Goal: Task Accomplishment & Management: Complete application form

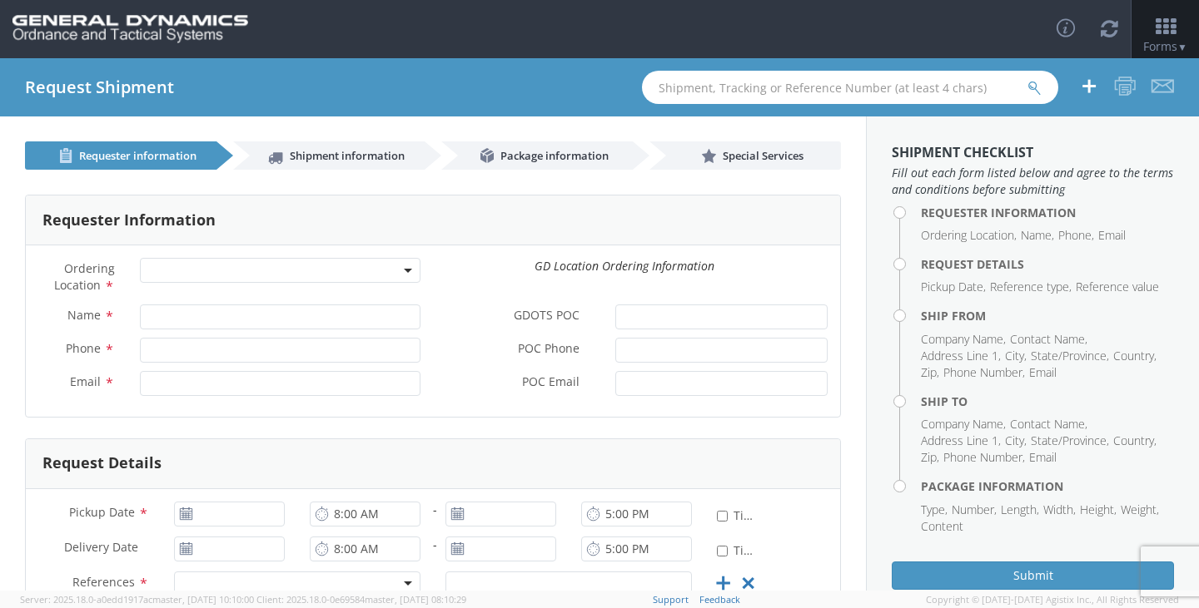
click at [225, 274] on span at bounding box center [280, 270] width 281 height 25
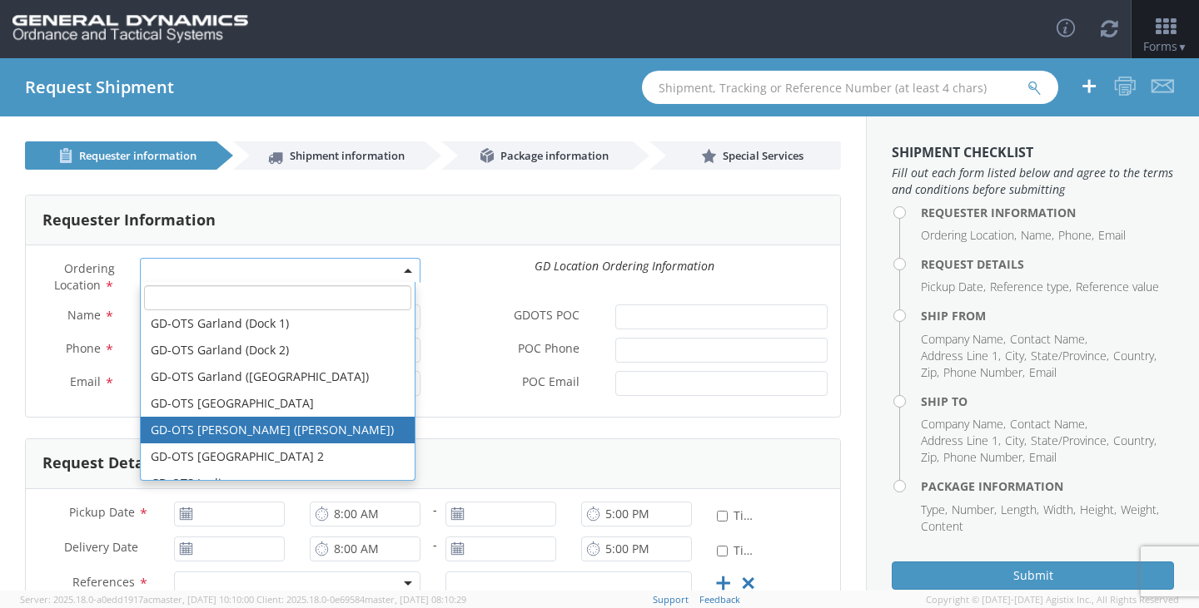
scroll to position [166, 0]
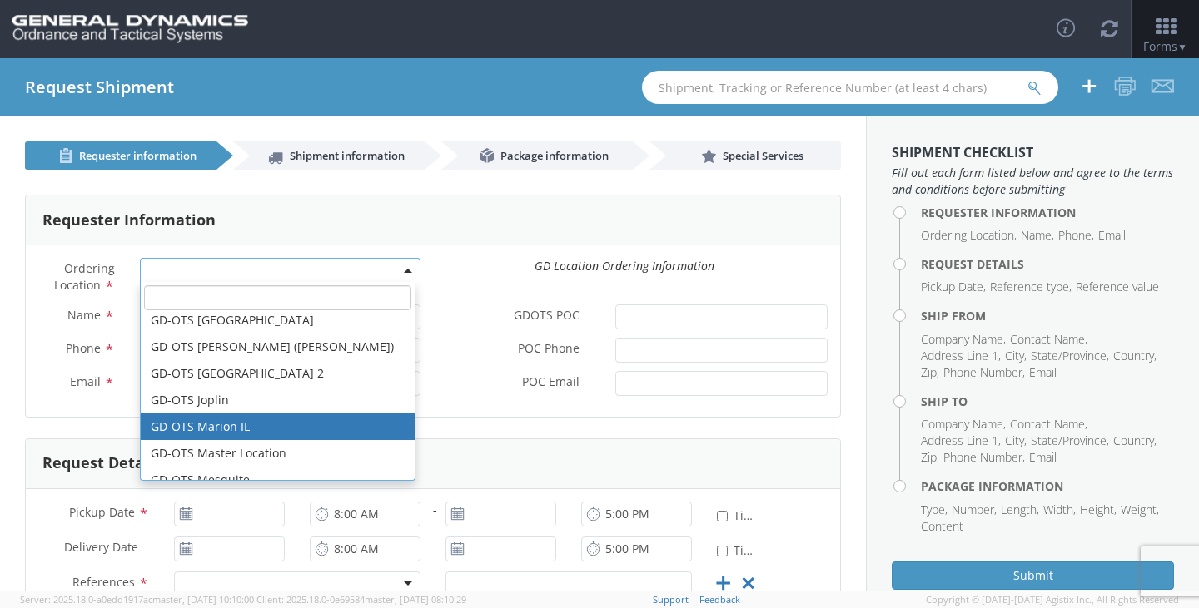
select select "313"
type input "[EMAIL_ADDRESS][DOMAIN_NAME]"
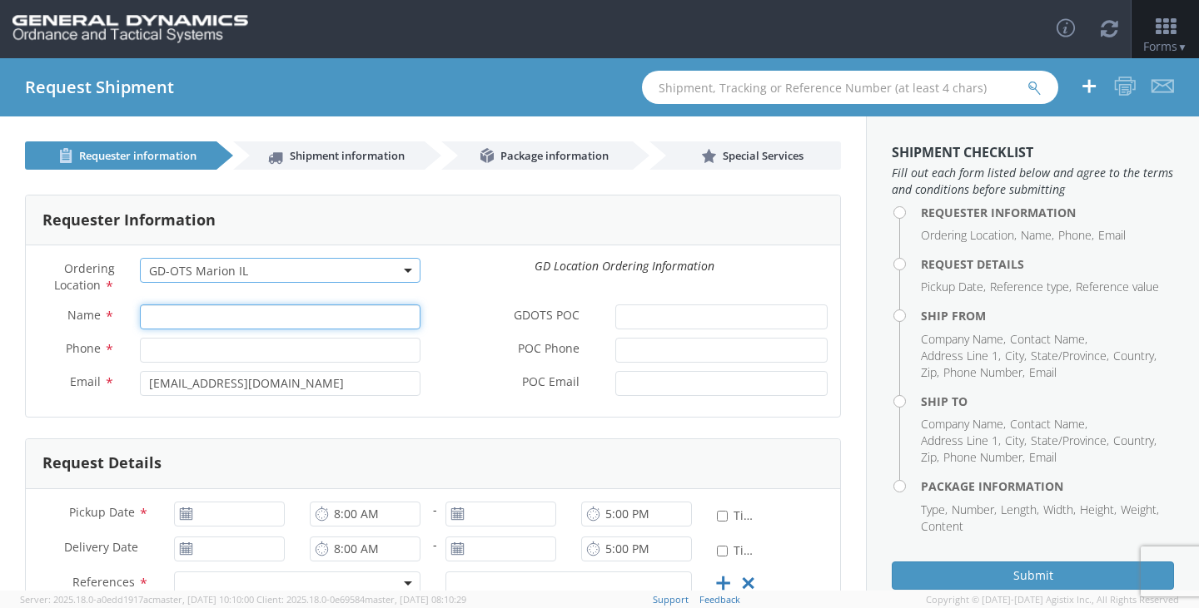
click at [199, 320] on input "Name *" at bounding box center [280, 317] width 281 height 25
type input "[PERSON_NAME]"
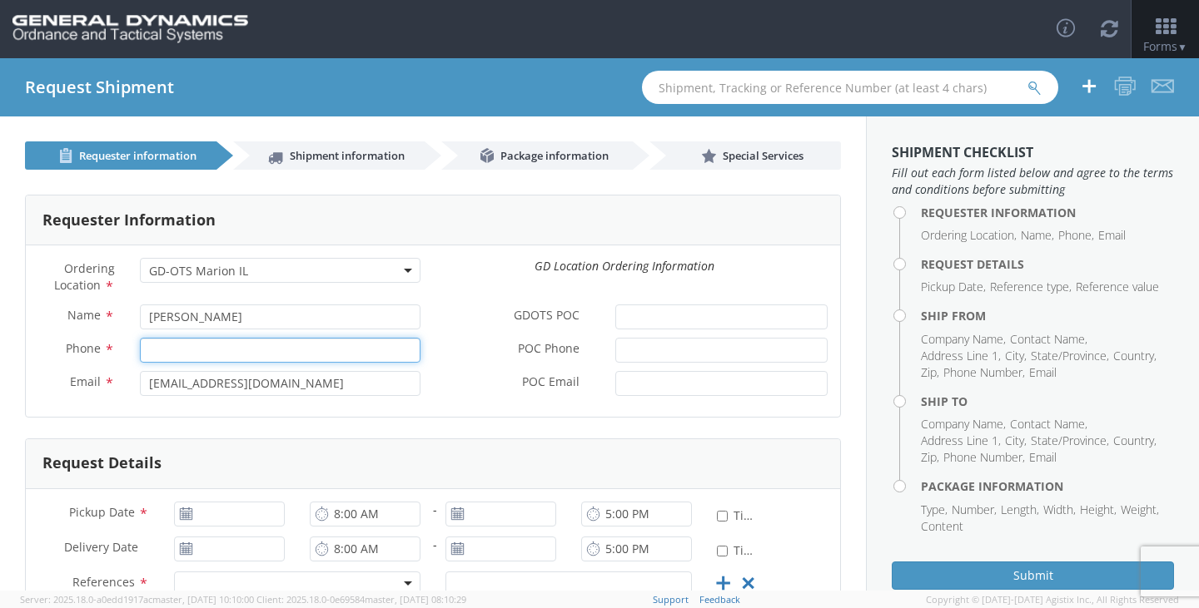
type input "2166626111"
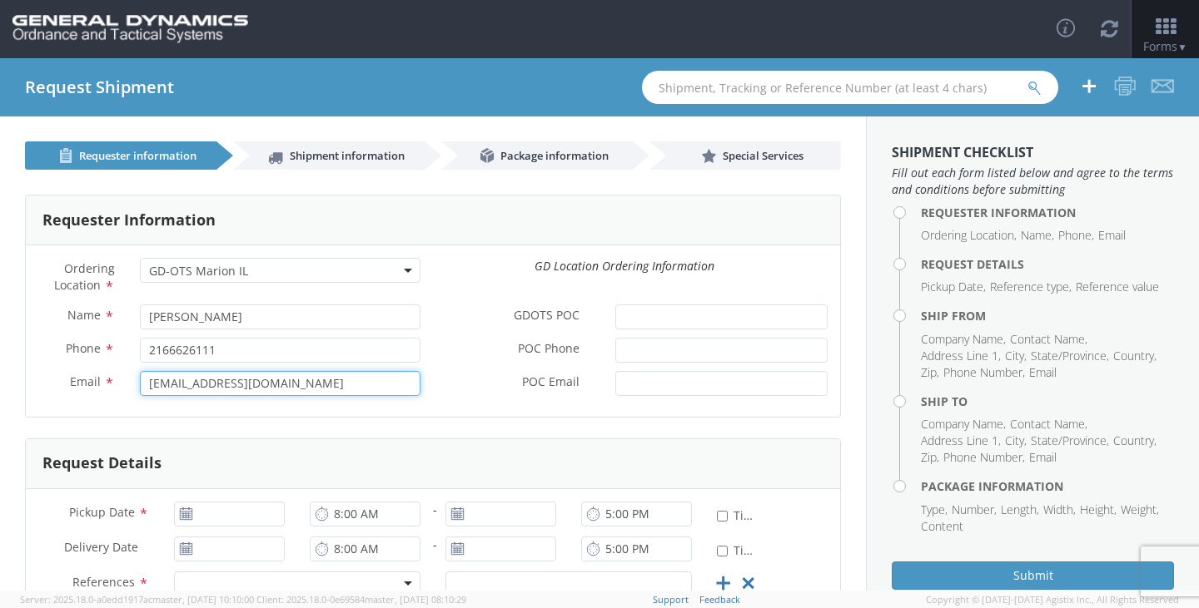
type input "[EMAIL_ADDRESS][DOMAIN_NAME]"
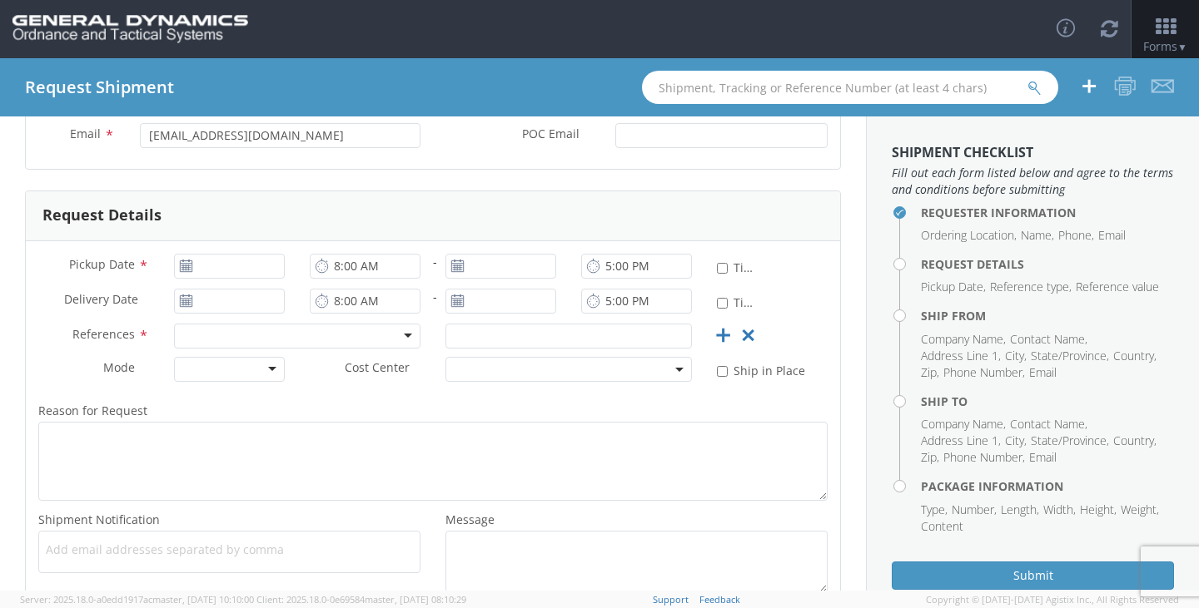
scroll to position [250, 0]
type input "[DATE]"
click at [204, 270] on input "[DATE]" at bounding box center [229, 264] width 111 height 25
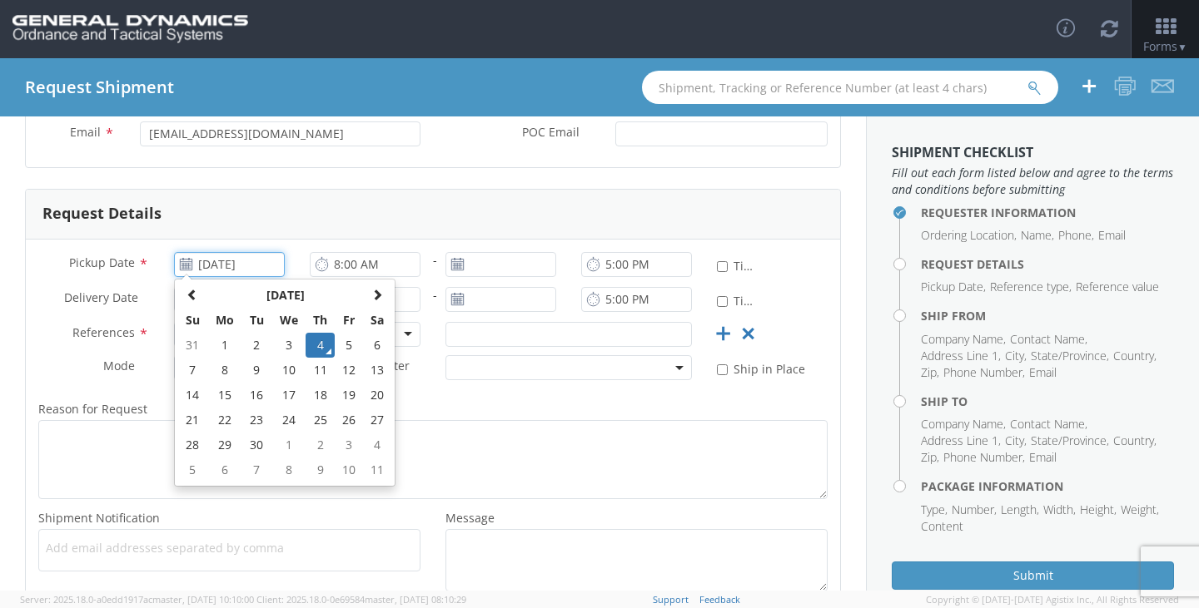
click at [310, 341] on td "4" at bounding box center [319, 345] width 29 height 25
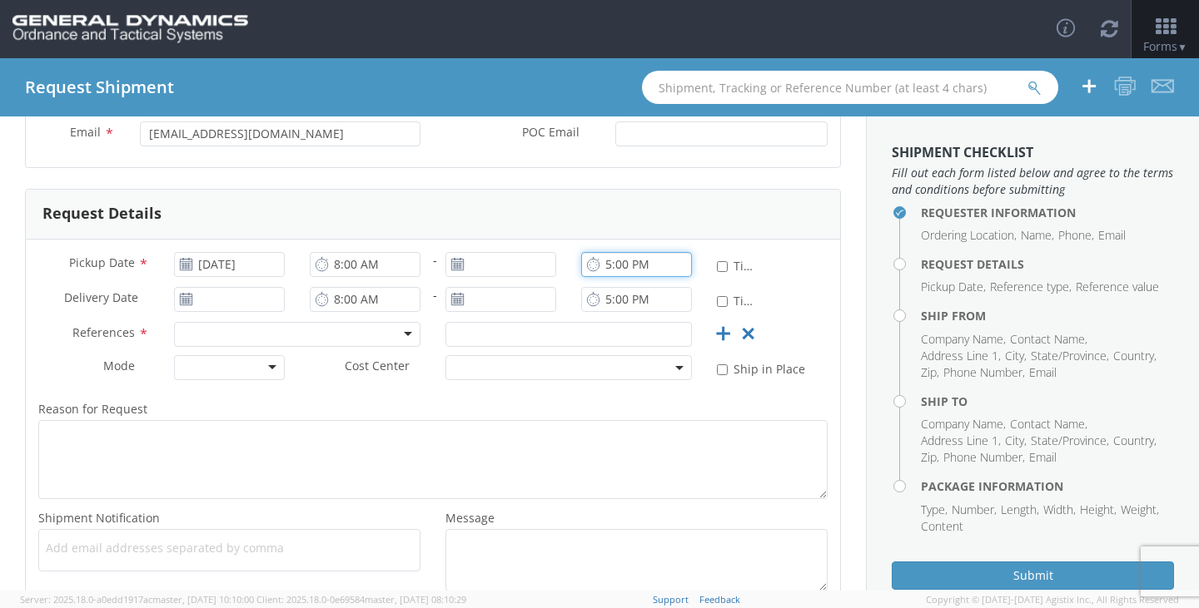
click at [597, 262] on input "5:00 PM" at bounding box center [636, 264] width 111 height 25
type input "7:00 PM"
click at [237, 297] on input "[DATE]" at bounding box center [229, 299] width 111 height 25
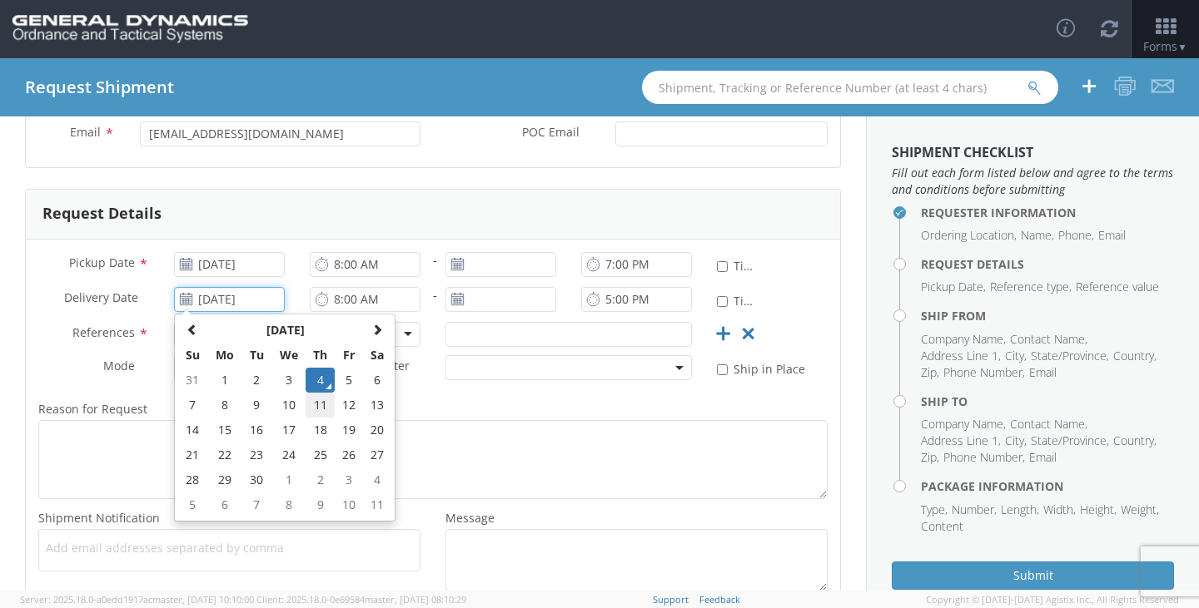
click at [315, 404] on td "11" at bounding box center [319, 405] width 29 height 25
type input "[DATE]"
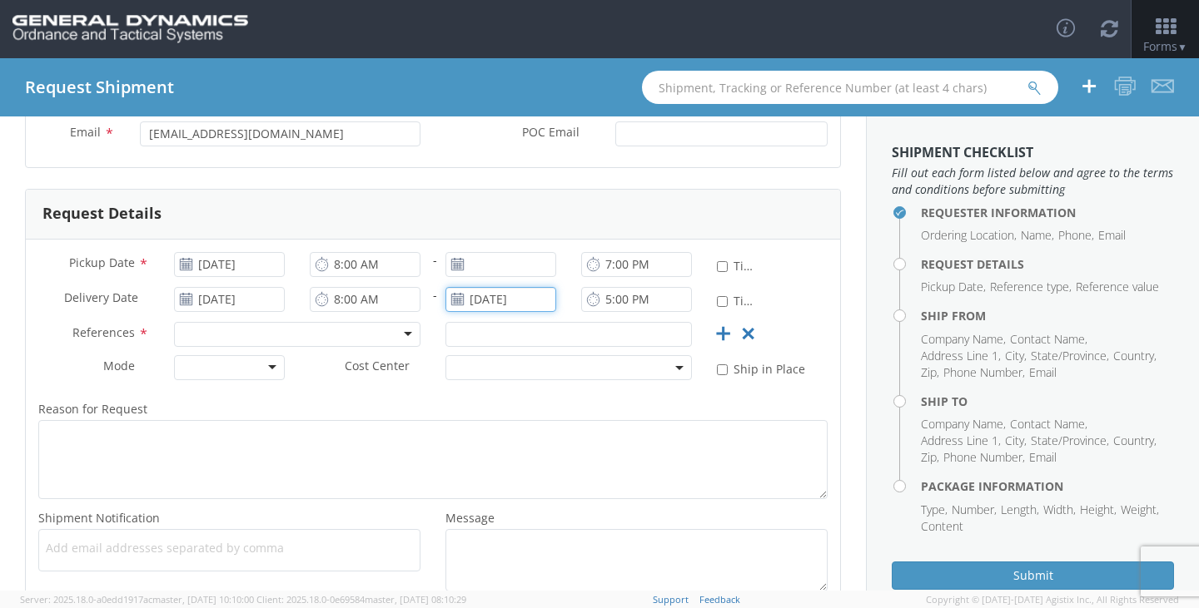
click at [489, 301] on input "[DATE]" at bounding box center [500, 299] width 111 height 25
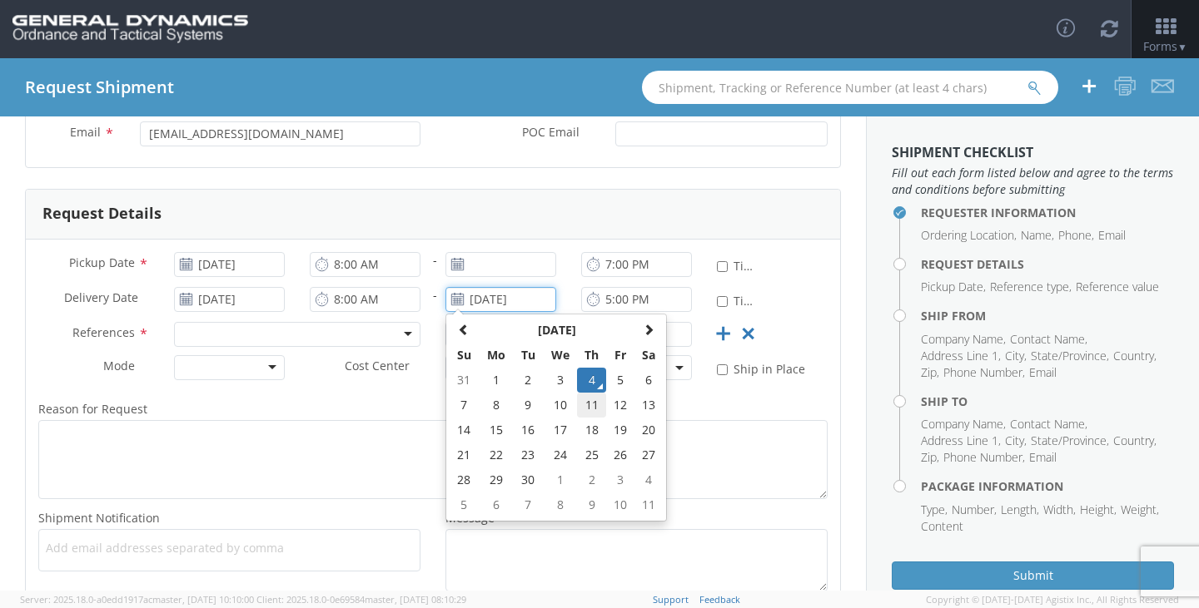
click at [583, 403] on td "11" at bounding box center [591, 405] width 29 height 25
type input "[DATE]"
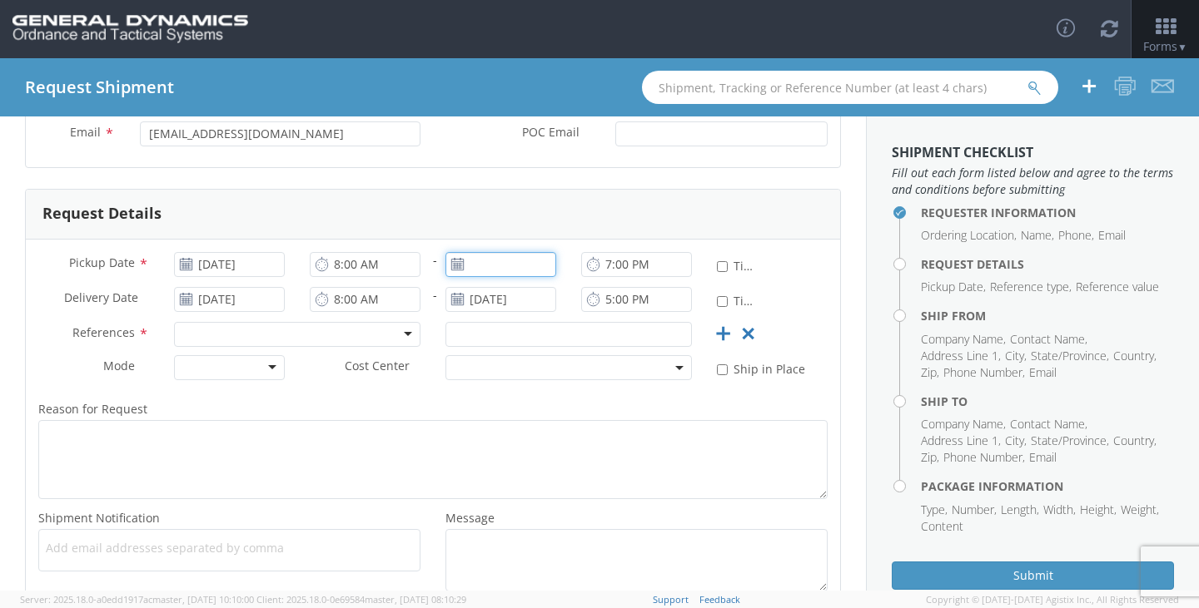
type input "[DATE]"
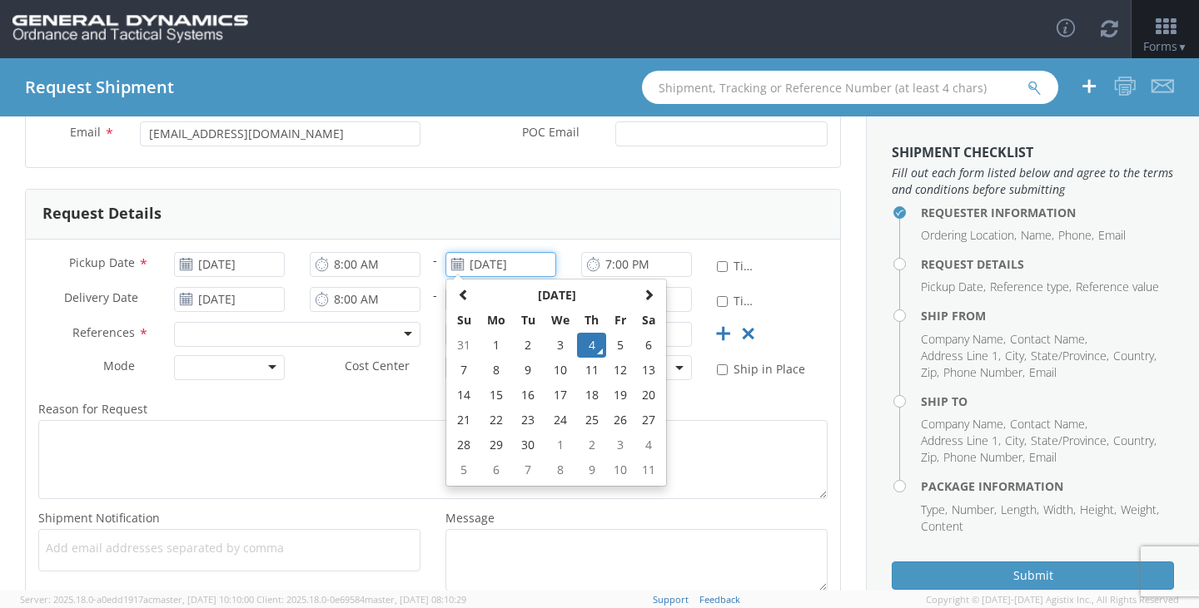
click at [498, 269] on input "[DATE]" at bounding box center [500, 264] width 111 height 25
click at [582, 343] on td "4" at bounding box center [591, 345] width 29 height 25
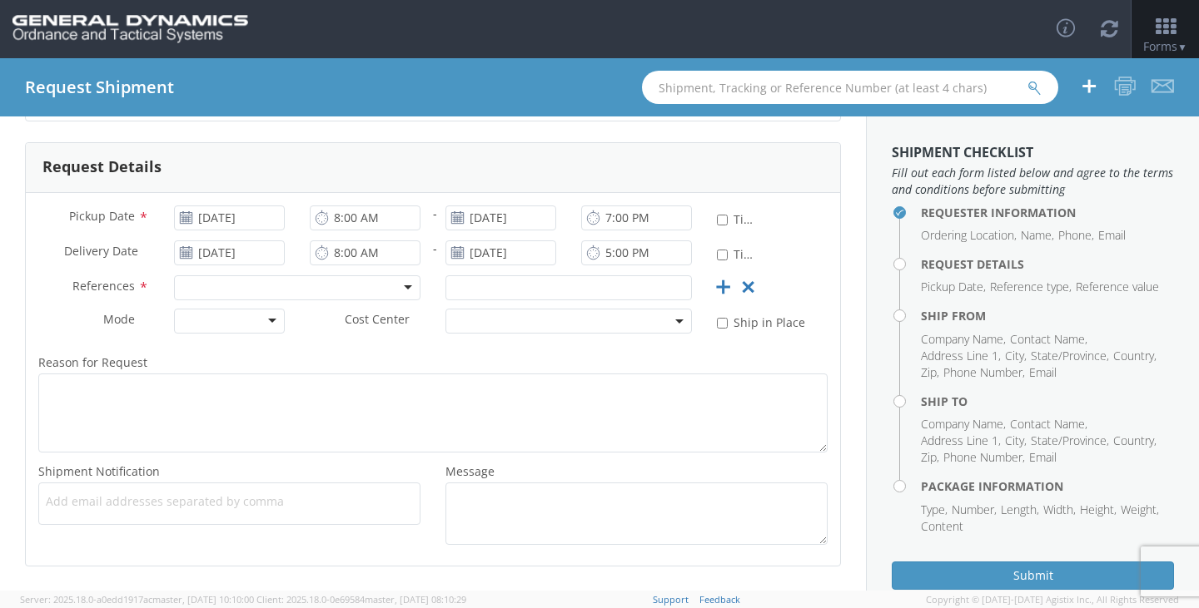
scroll to position [333, 0]
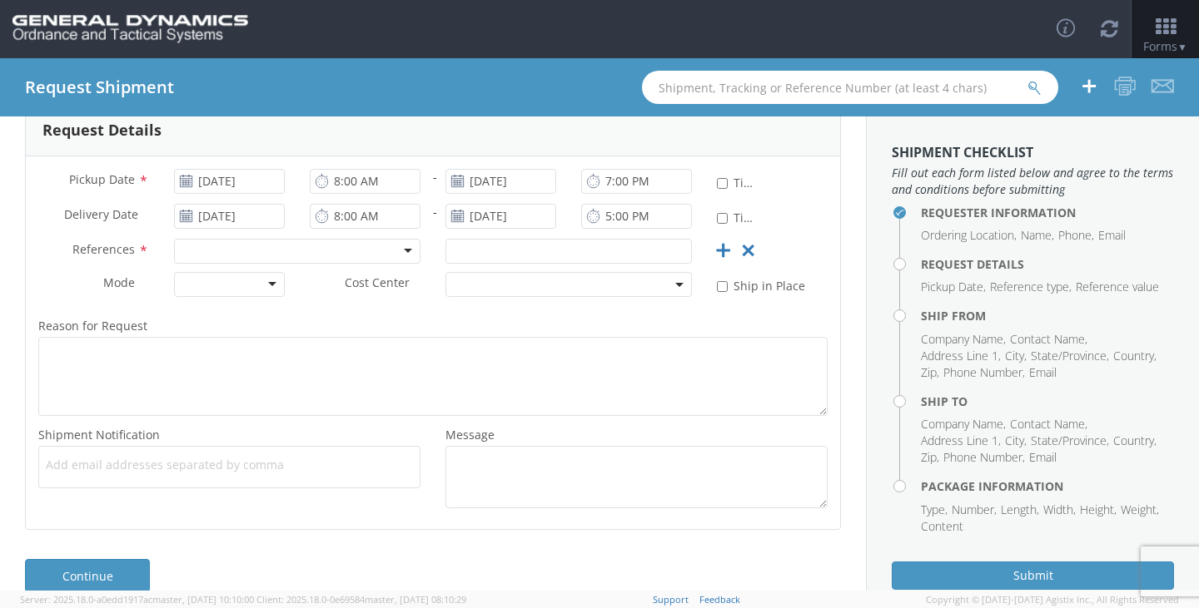
click at [282, 253] on div at bounding box center [297, 251] width 246 height 25
click at [498, 251] on input "text" at bounding box center [568, 251] width 246 height 25
type input "107312"
click at [262, 291] on div at bounding box center [229, 284] width 111 height 25
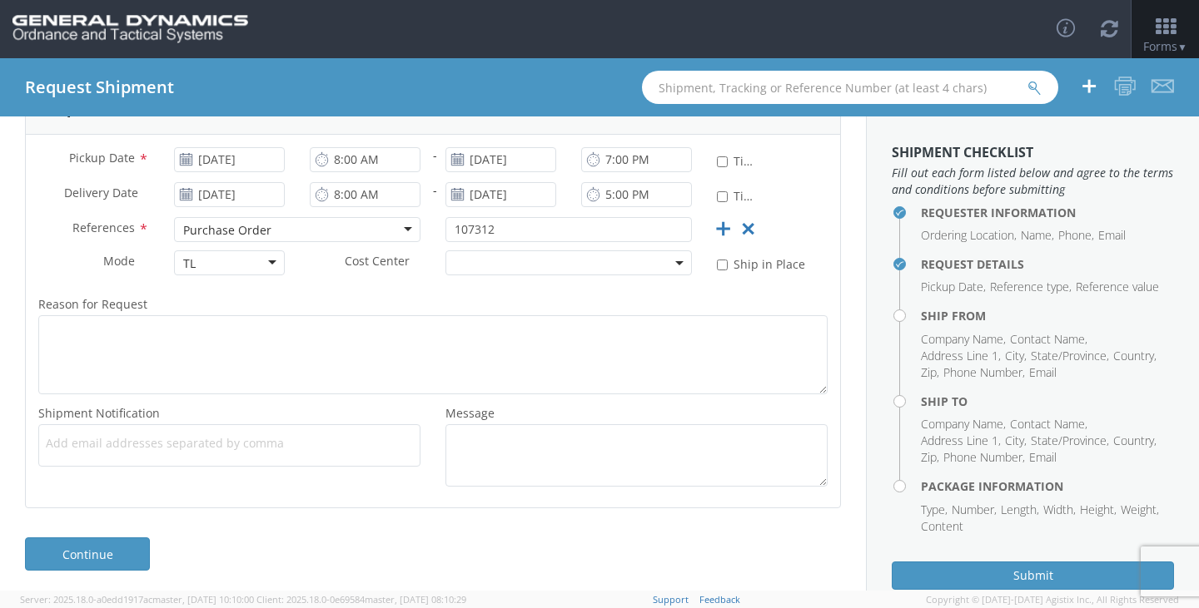
scroll to position [360, 0]
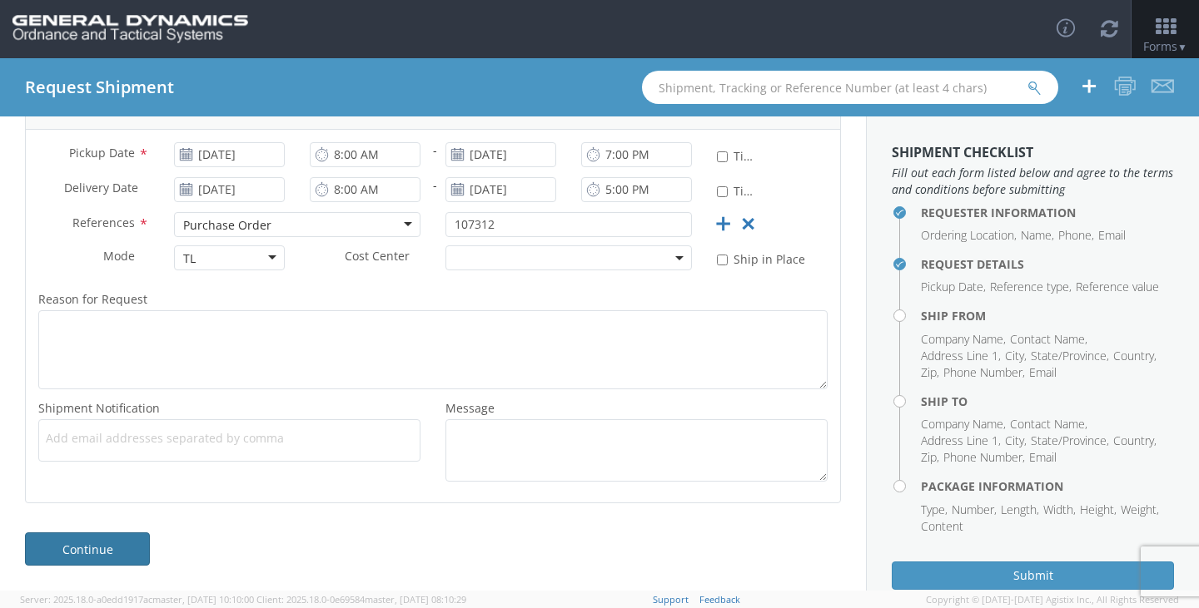
click at [105, 554] on link "Continue" at bounding box center [87, 549] width 125 height 33
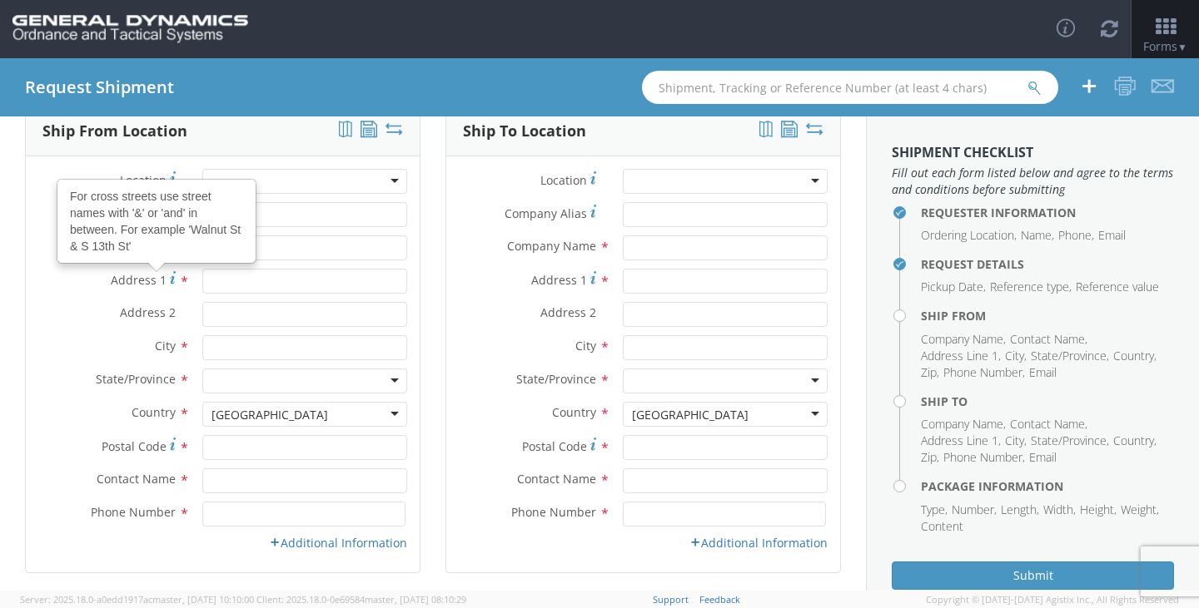
scroll to position [0, 0]
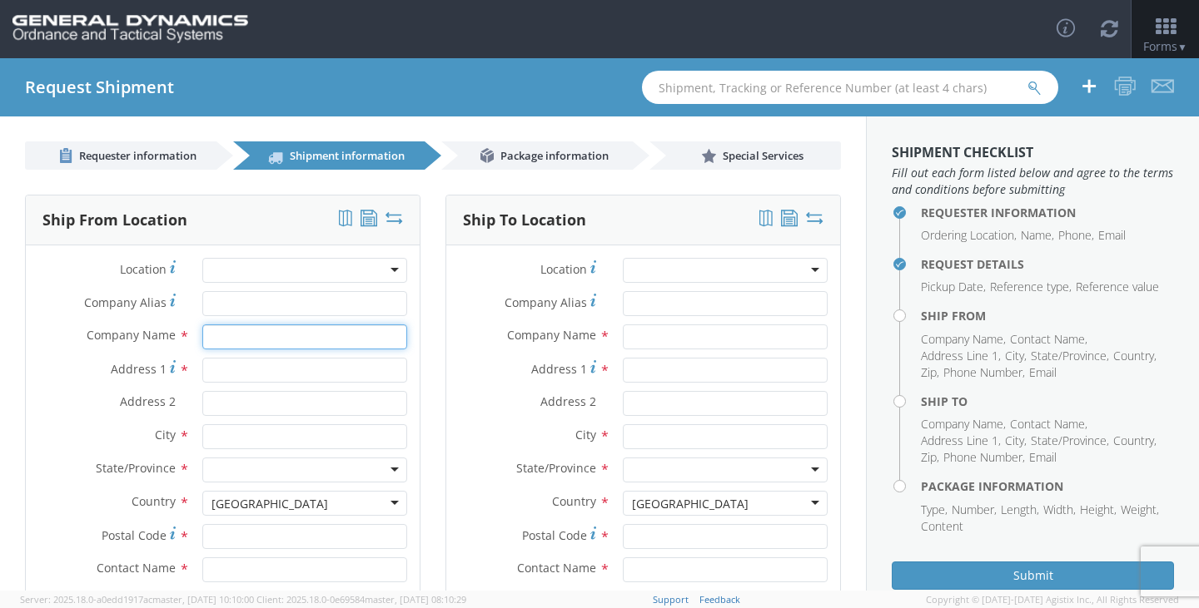
click at [254, 335] on input "text" at bounding box center [304, 337] width 205 height 25
type input "[PERSON_NAME] Steel"
type input "[STREET_ADDRESS]"
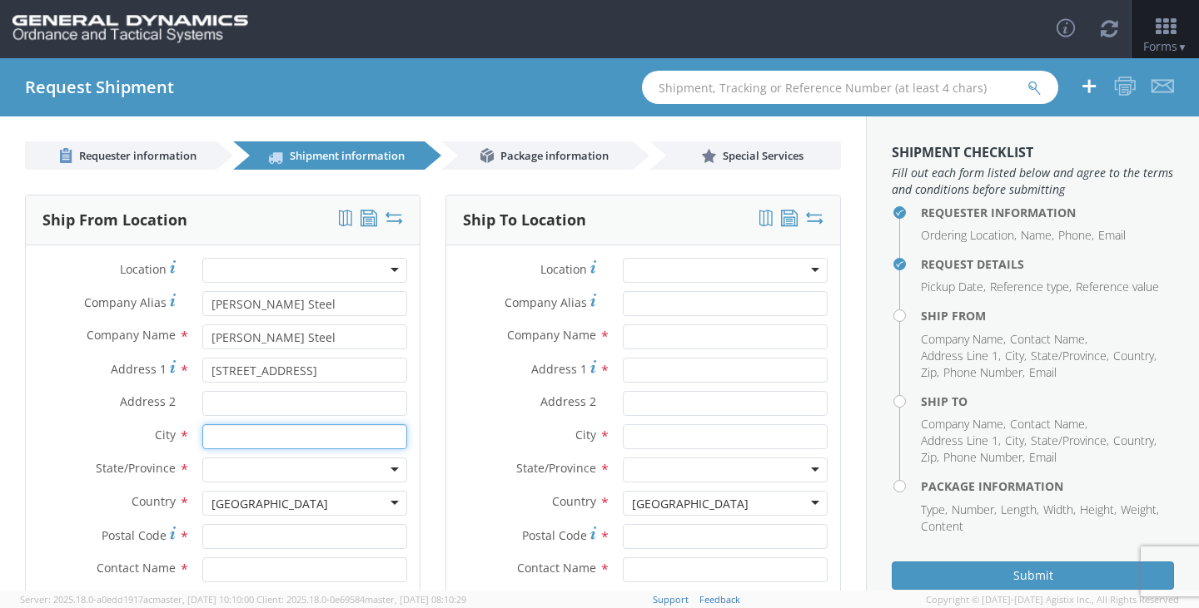
type input "[GEOGRAPHIC_DATA]"
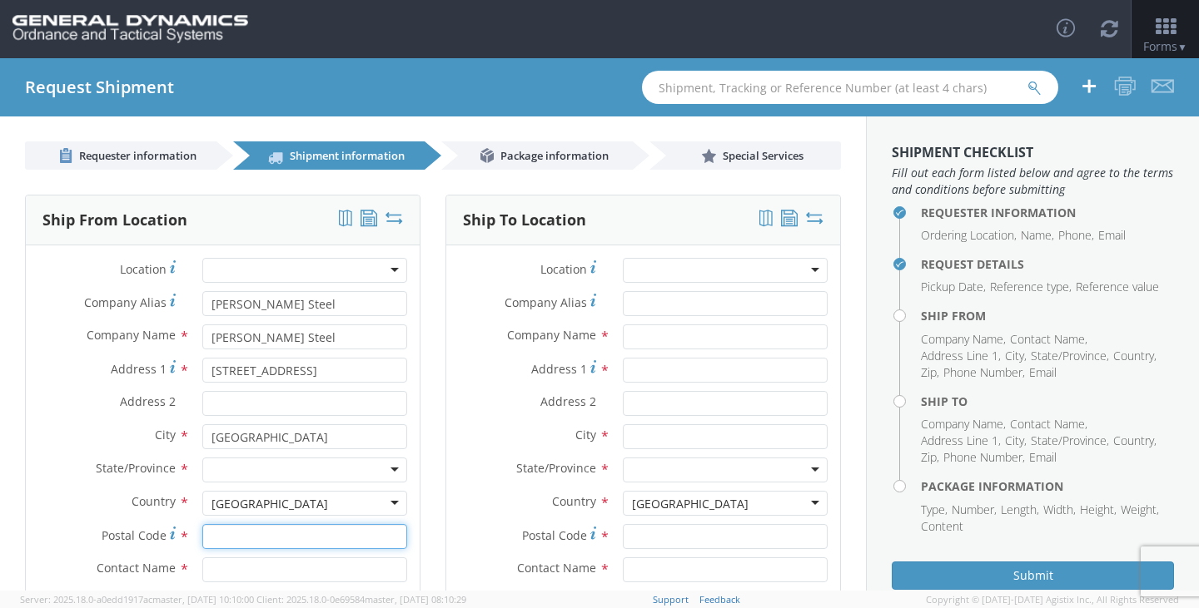
type input "44137"
type input "[PERSON_NAME]"
type input "2166626111"
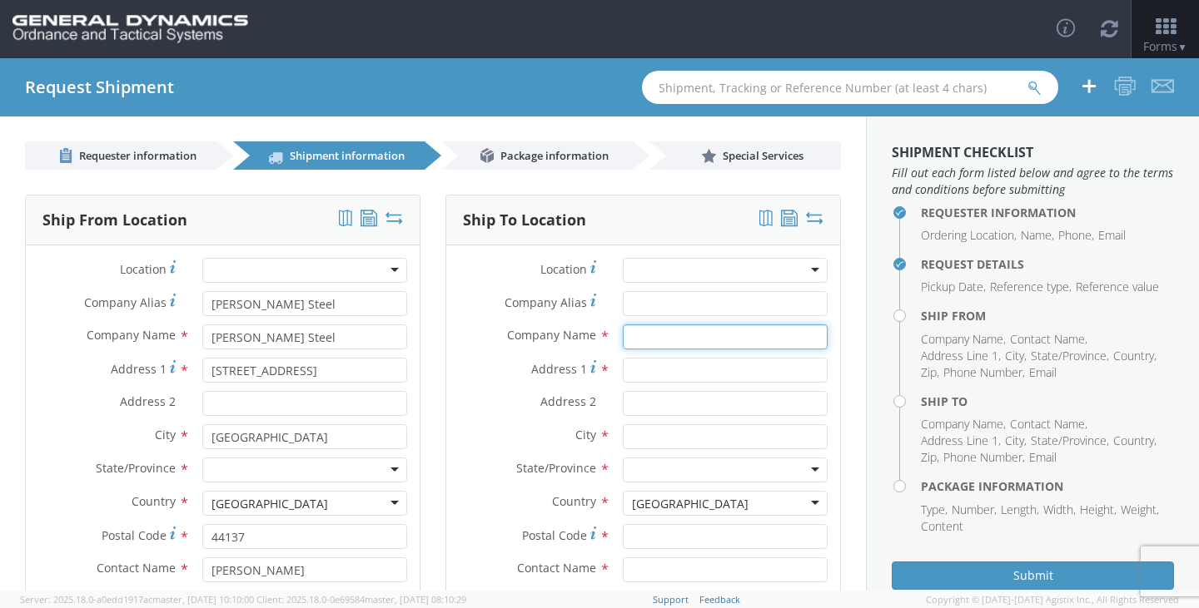
click at [655, 340] on input "text" at bounding box center [725, 337] width 205 height 25
type input "General Dynamics"
type input "[STREET_ADDRESS]"
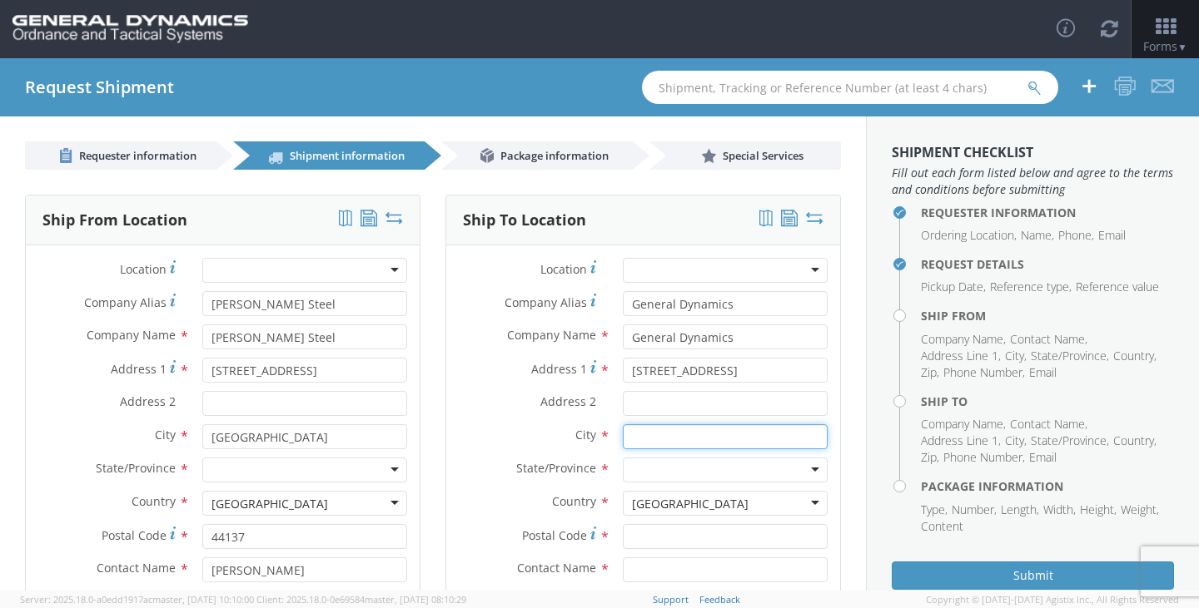
type input "[PERSON_NAME]"
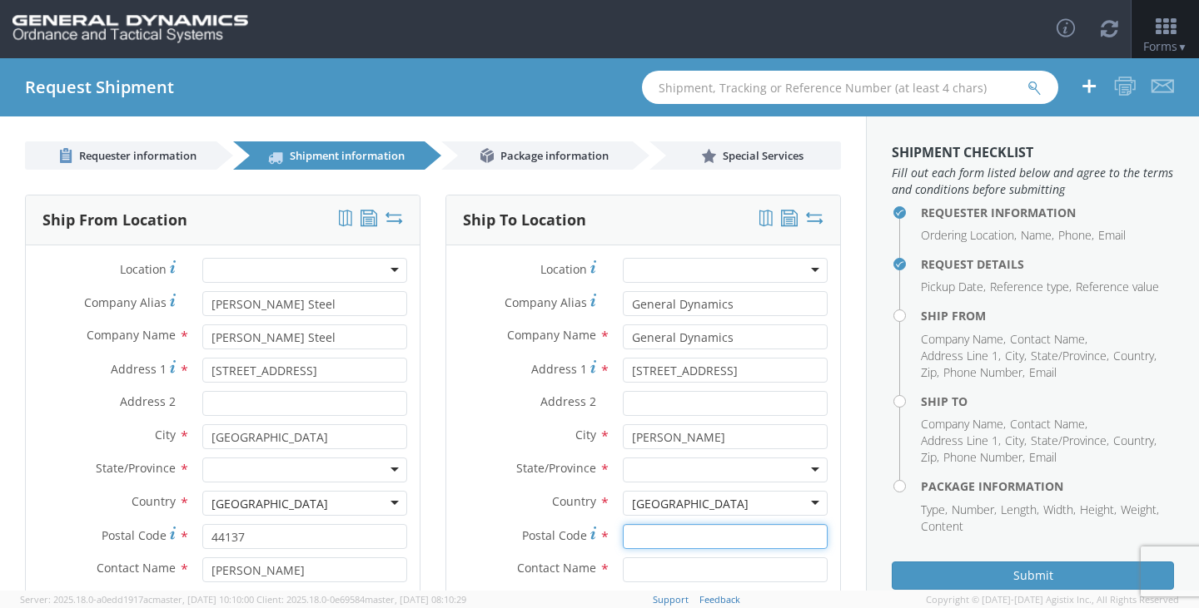
type input "62959"
type input "[PERSON_NAME]"
type input "6189939458"
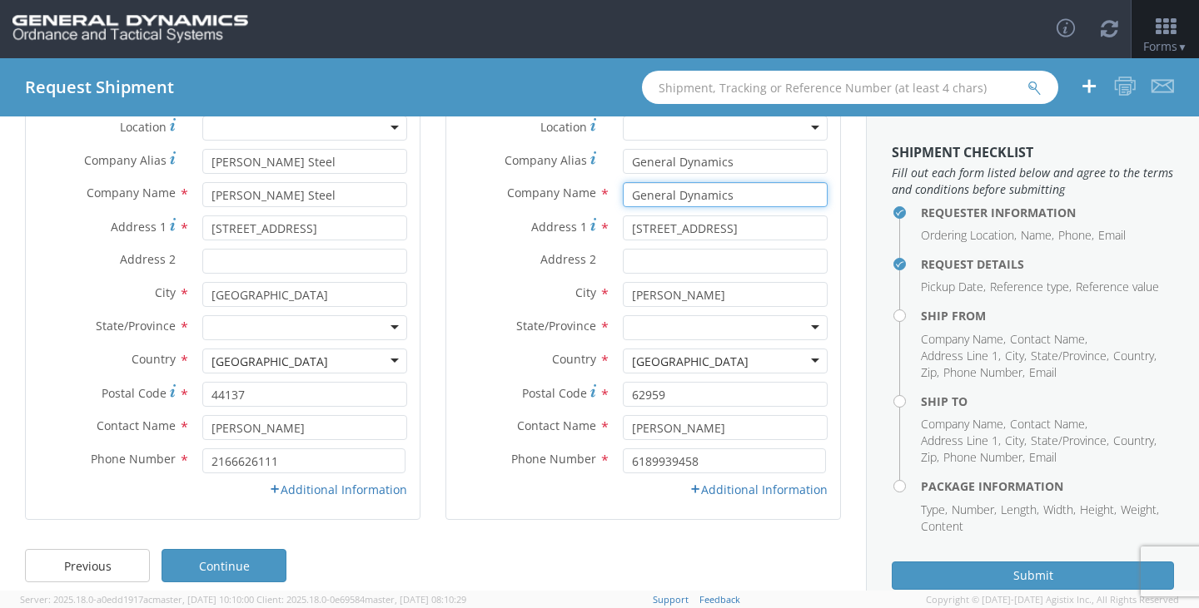
scroll to position [159, 0]
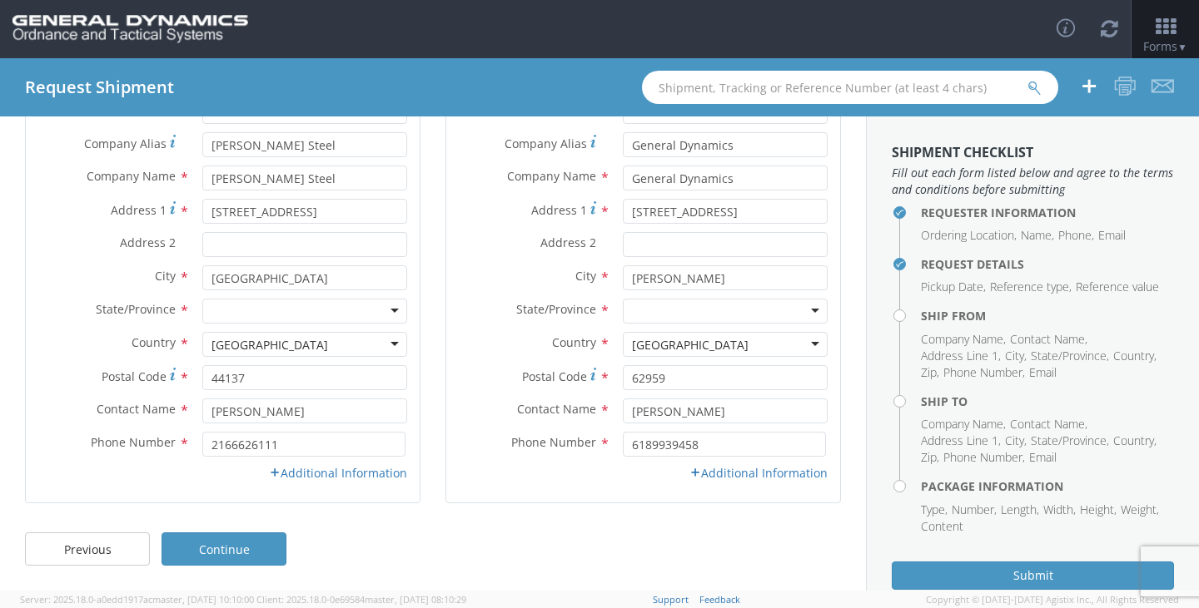
click at [285, 315] on div at bounding box center [304, 311] width 205 height 25
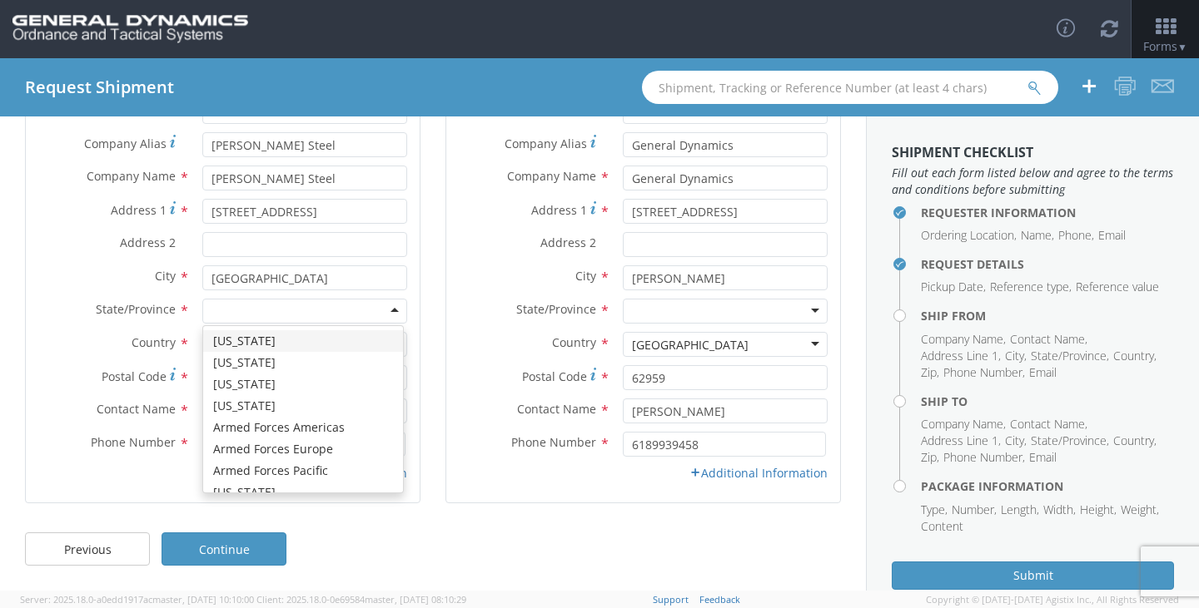
type input "o"
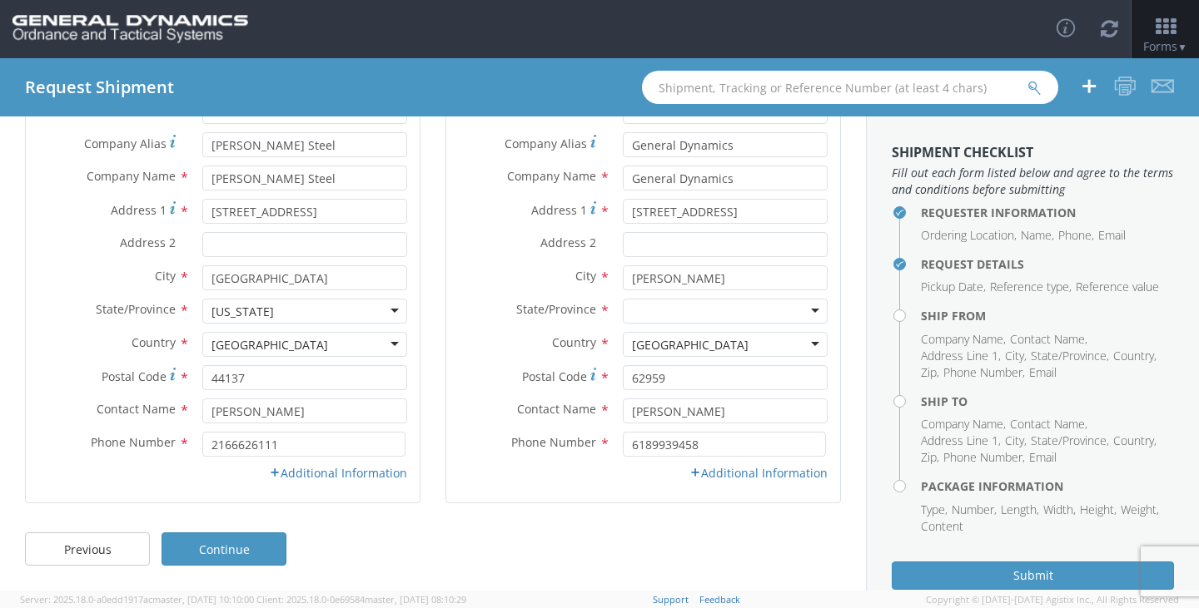
click at [732, 310] on div at bounding box center [725, 311] width 205 height 25
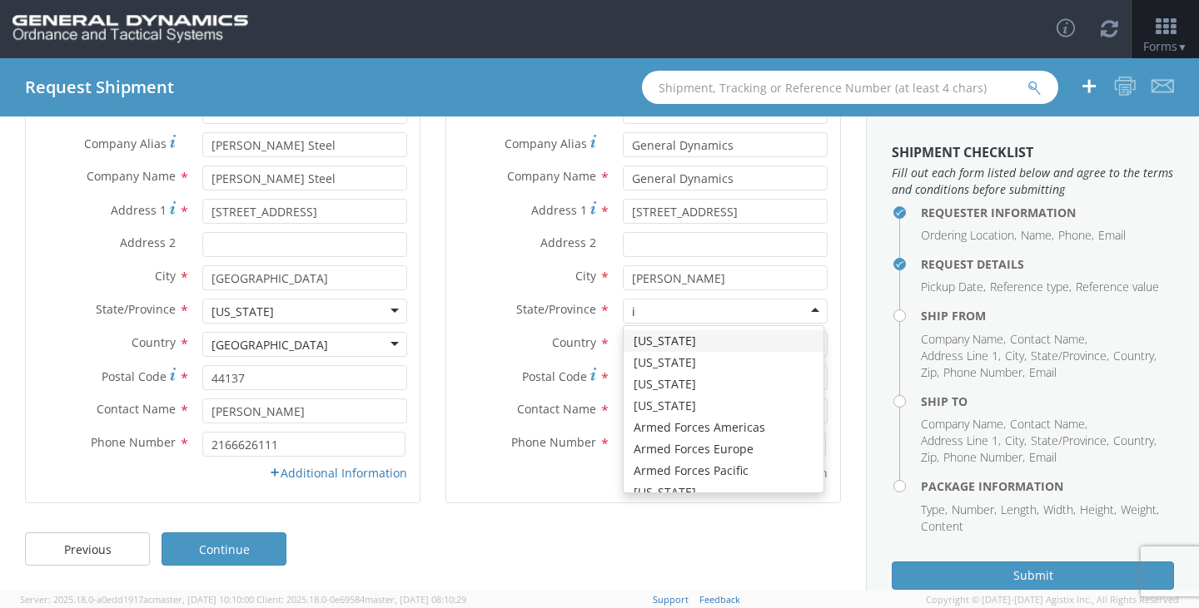
type input "il"
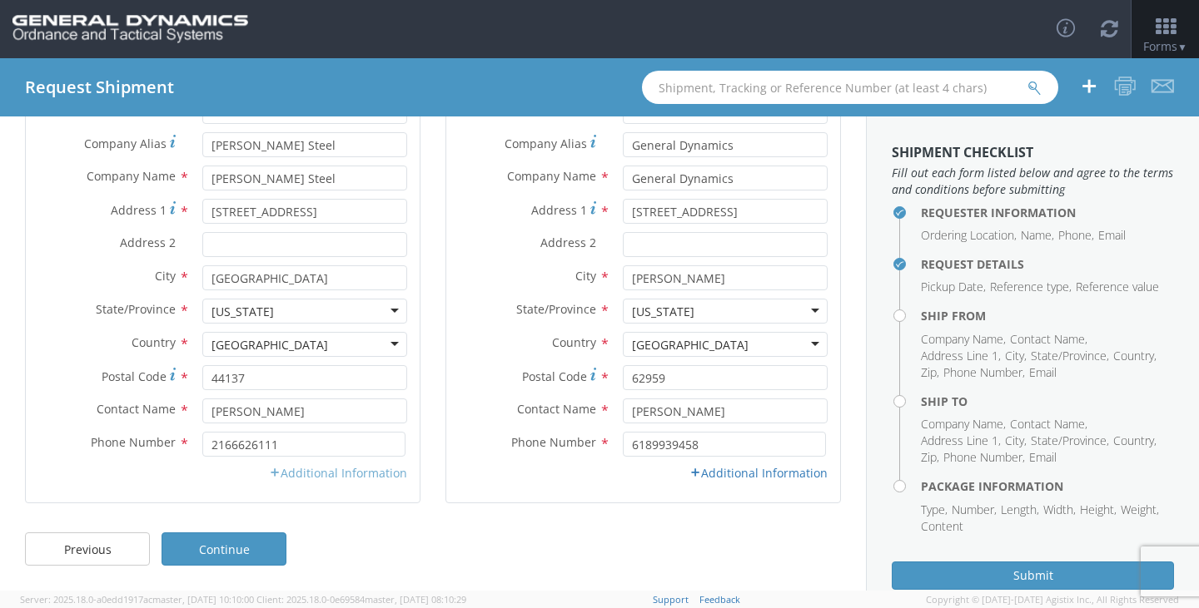
click at [320, 474] on link "Additional Information" at bounding box center [338, 473] width 138 height 16
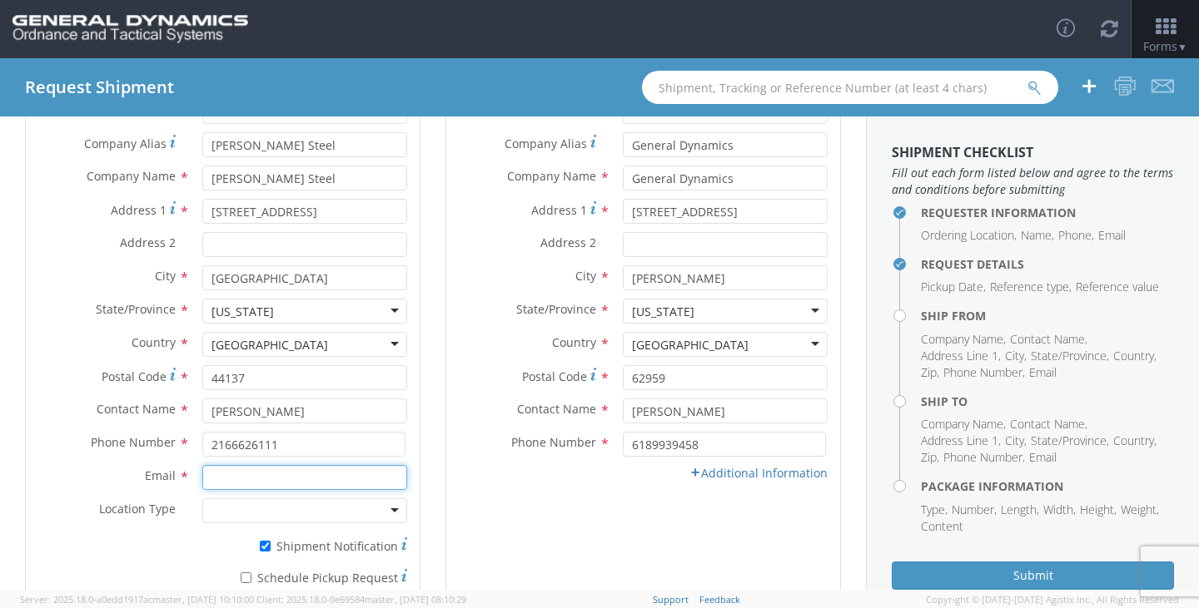
click at [310, 479] on input "Email *" at bounding box center [304, 477] width 205 height 25
type input "[EMAIL_ADDRESS][DOMAIN_NAME]"
click at [689, 472] on icon at bounding box center [695, 473] width 12 height 12
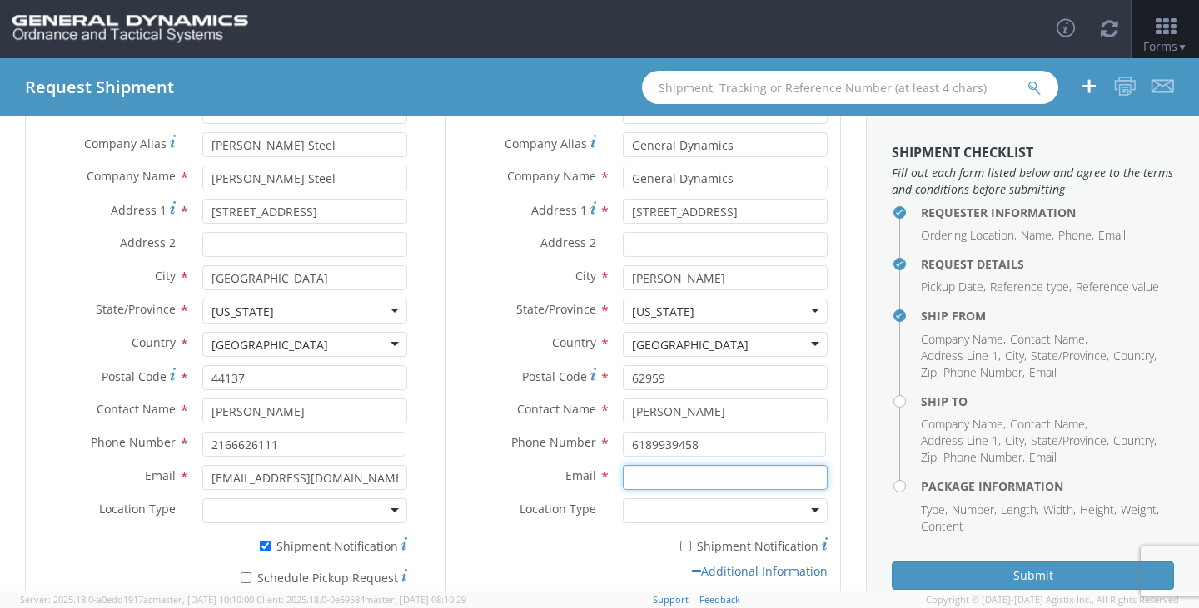
click at [655, 485] on input "Email *" at bounding box center [725, 477] width 205 height 25
type input "[PERSON_NAME][EMAIL_ADDRESS][PERSON_NAME][DOMAIN_NAME]"
click at [493, 490] on div "Email * [PERSON_NAME][EMAIL_ADDRESS][PERSON_NAME][DOMAIN_NAME]" at bounding box center [643, 481] width 394 height 33
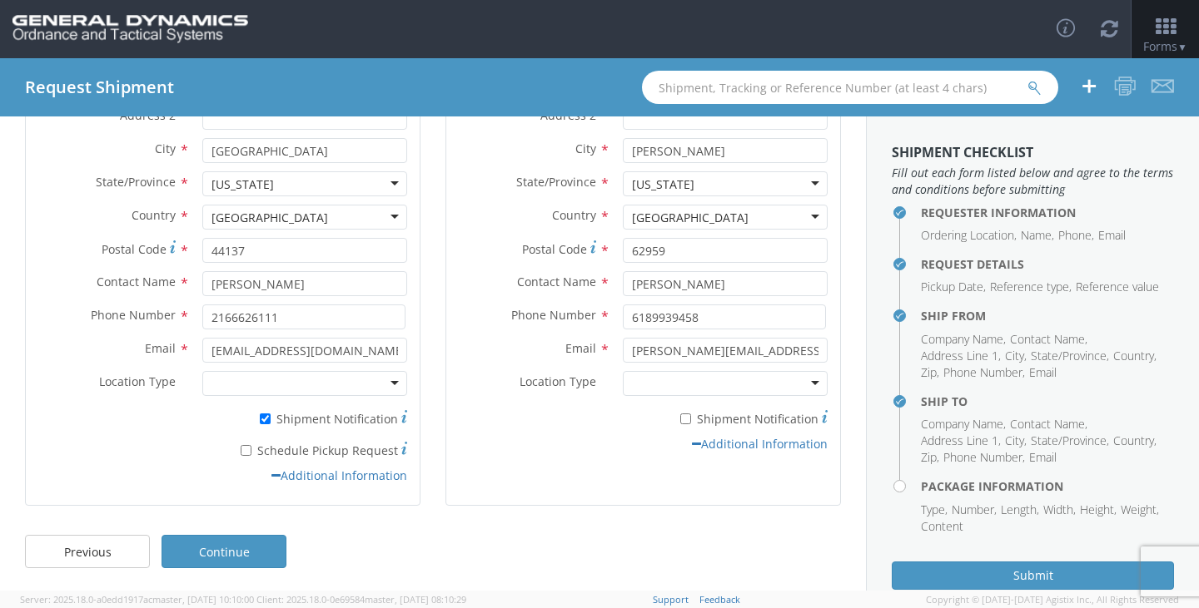
scroll to position [289, 0]
click at [260, 415] on input "* Shipment Notification" at bounding box center [265, 416] width 11 height 11
checkbox input "false"
click at [244, 549] on link "Continue" at bounding box center [223, 549] width 125 height 33
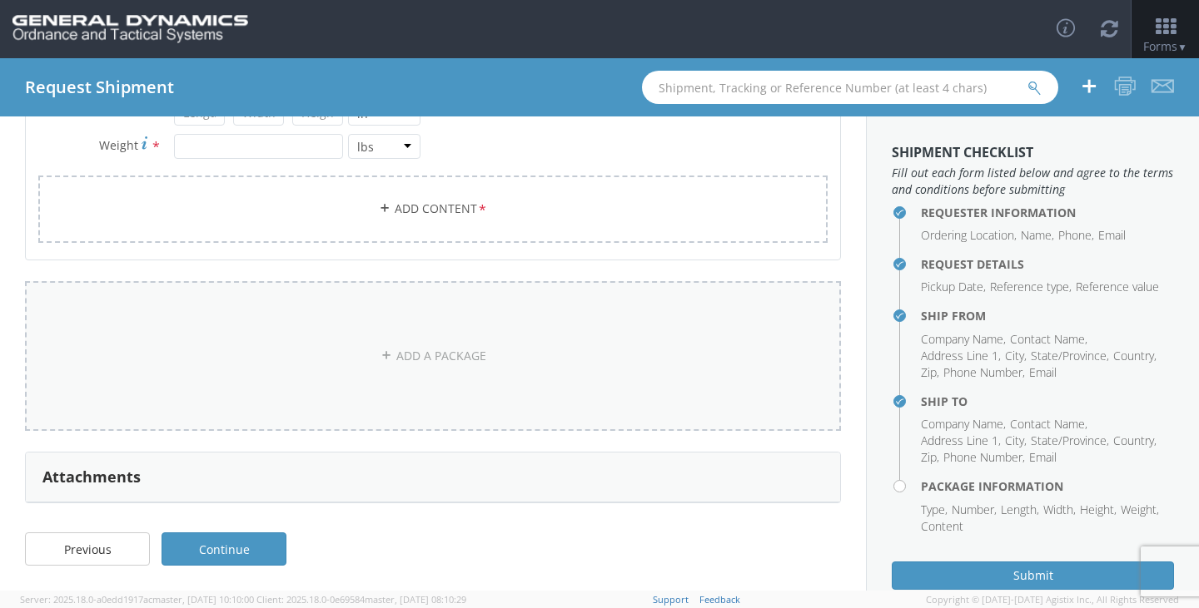
scroll to position [0, 0]
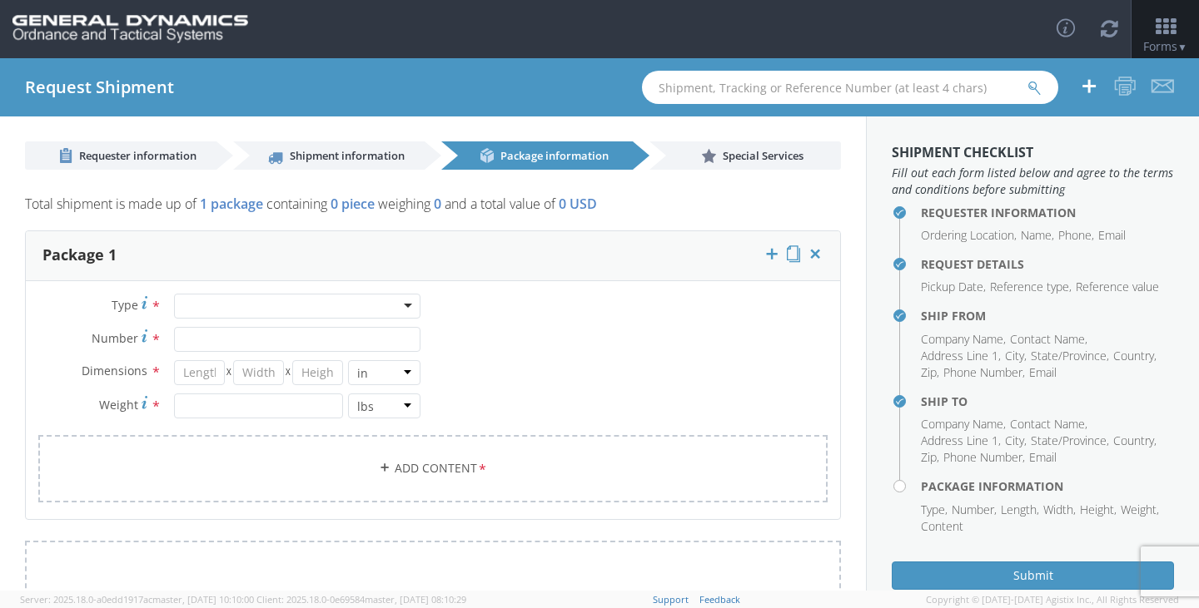
click at [252, 311] on div at bounding box center [297, 306] width 246 height 25
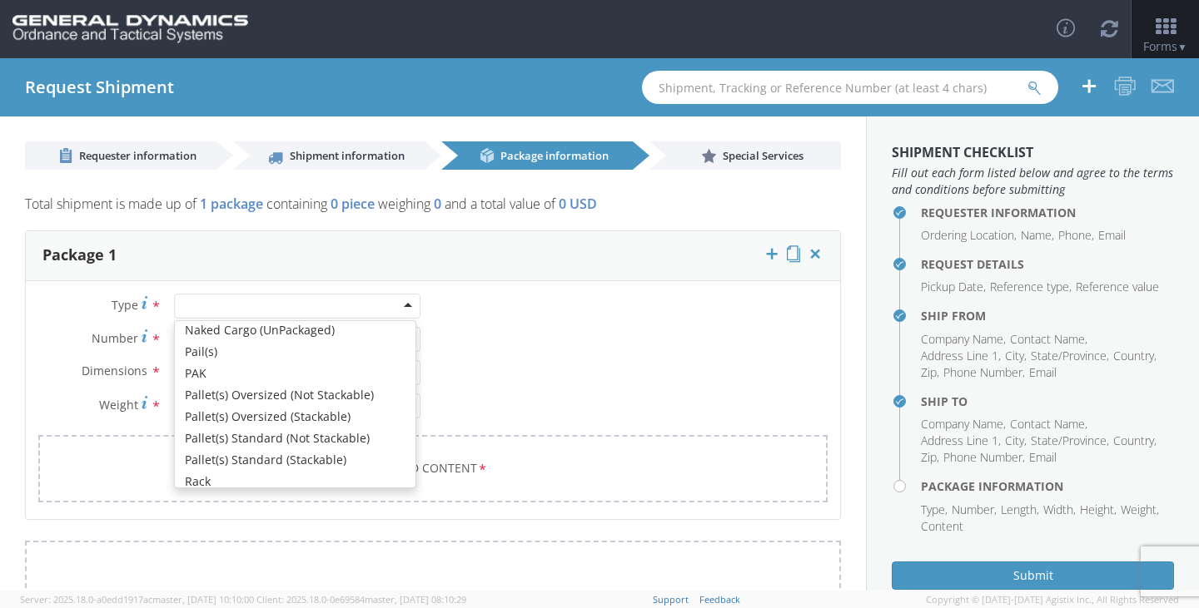
scroll to position [499, 0]
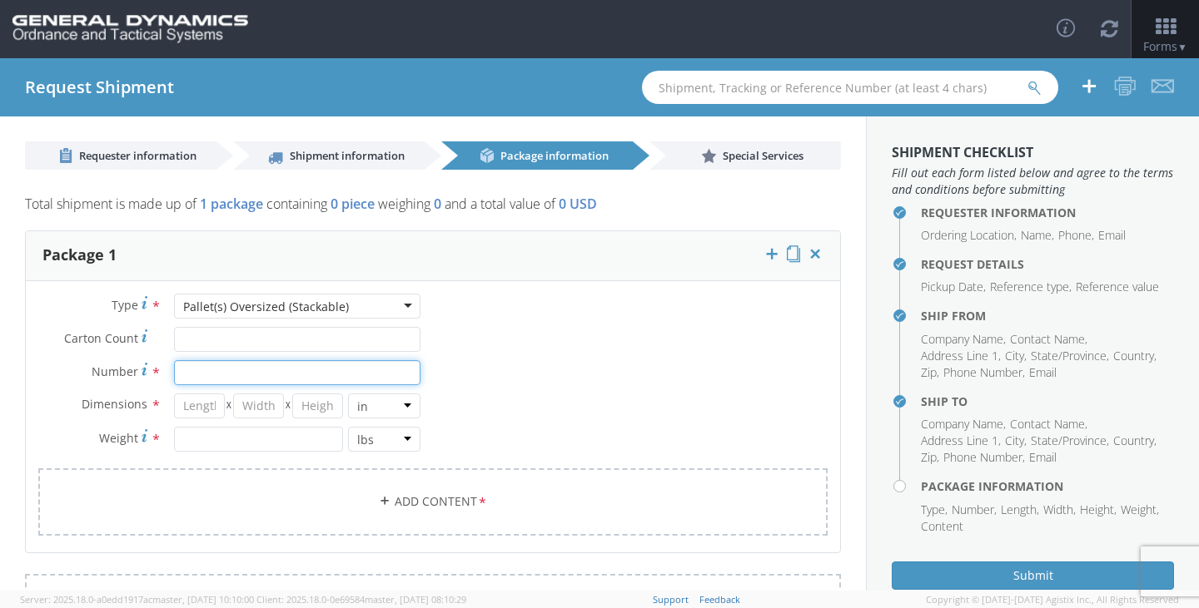
click at [250, 369] on input "Number *" at bounding box center [297, 372] width 246 height 25
type input "53"
click at [204, 403] on input "number" at bounding box center [199, 406] width 51 height 25
type input "120"
type input "60"
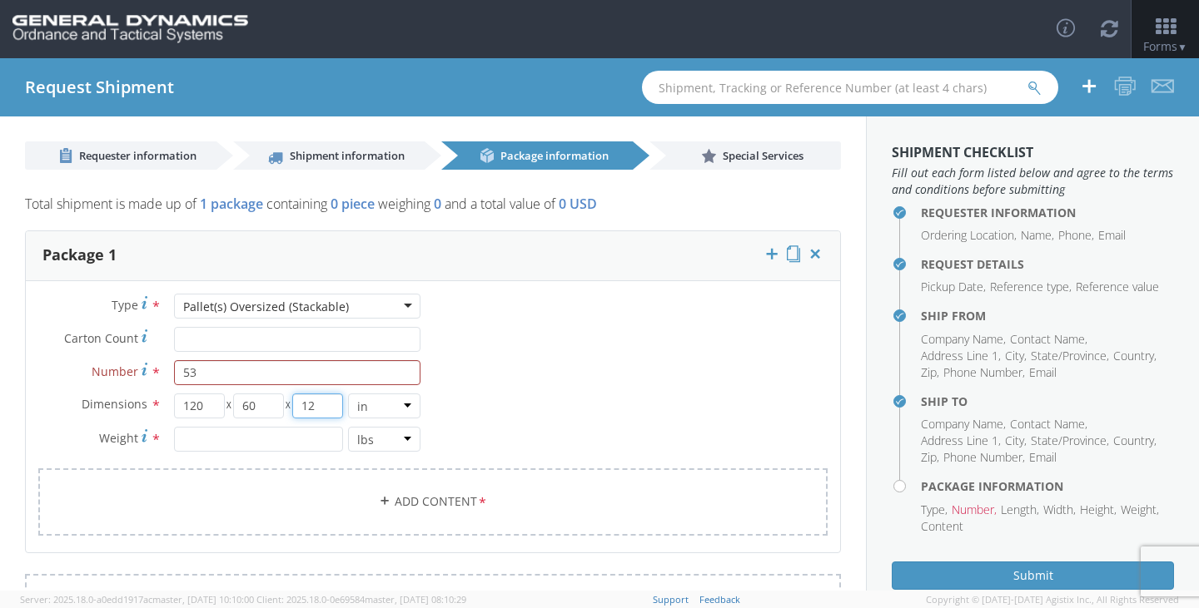
type input "12"
click at [250, 441] on input "number" at bounding box center [258, 439] width 169 height 25
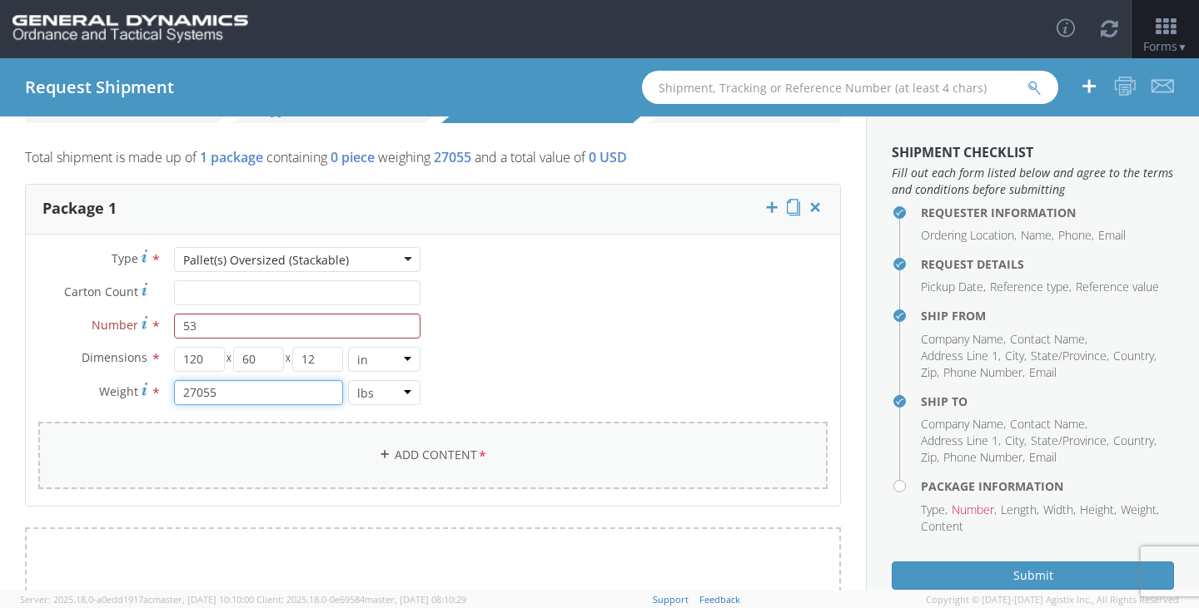
scroll to position [83, 0]
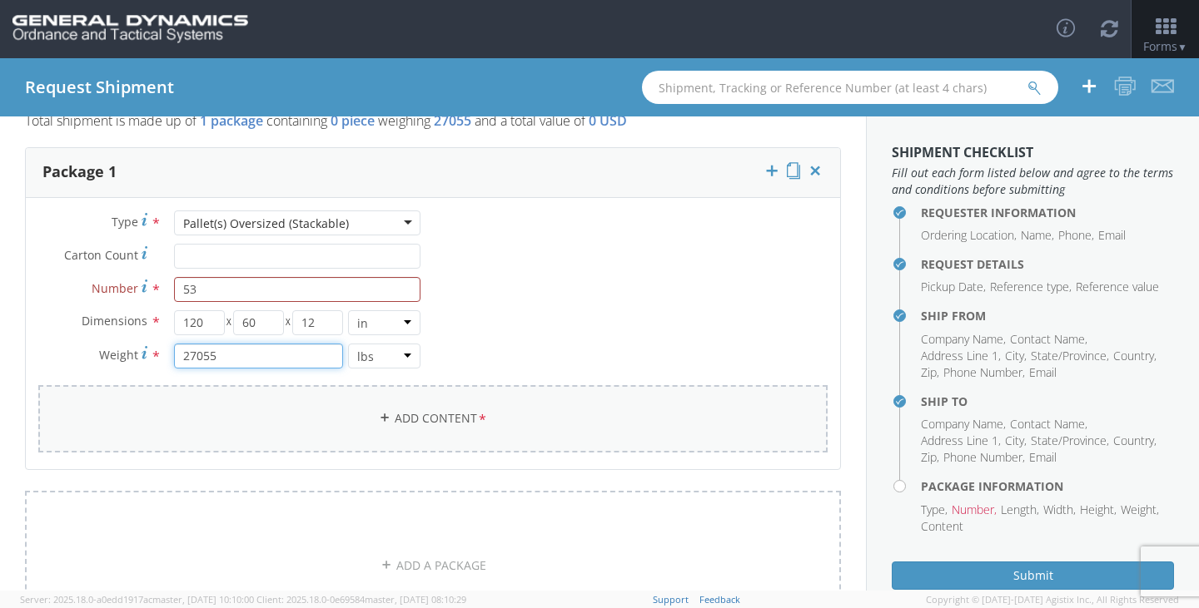
type input "27055"
click at [436, 424] on link "Add Content *" at bounding box center [432, 418] width 789 height 67
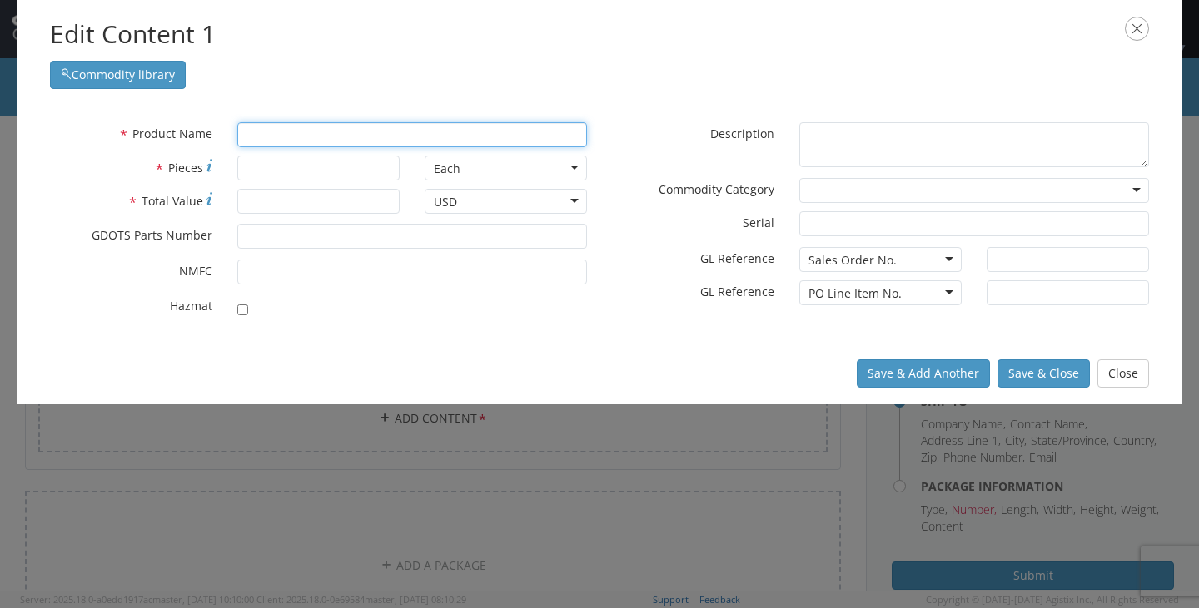
click at [317, 140] on input "text" at bounding box center [412, 134] width 350 height 25
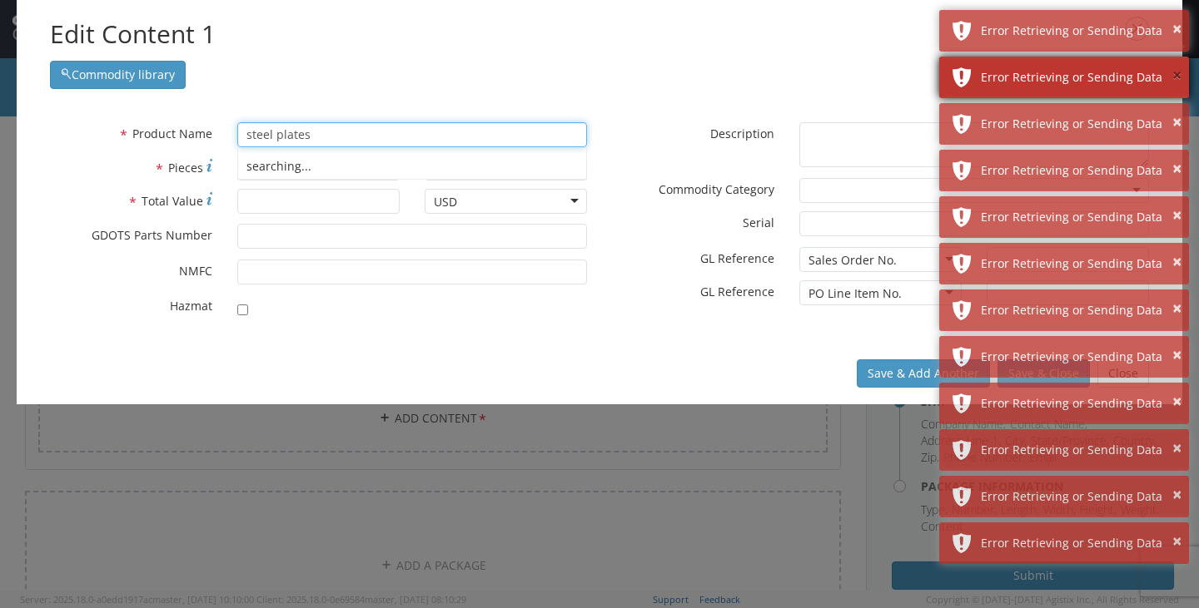
type input "steel plates"
click at [1178, 31] on button "×" at bounding box center [1176, 29] width 9 height 24
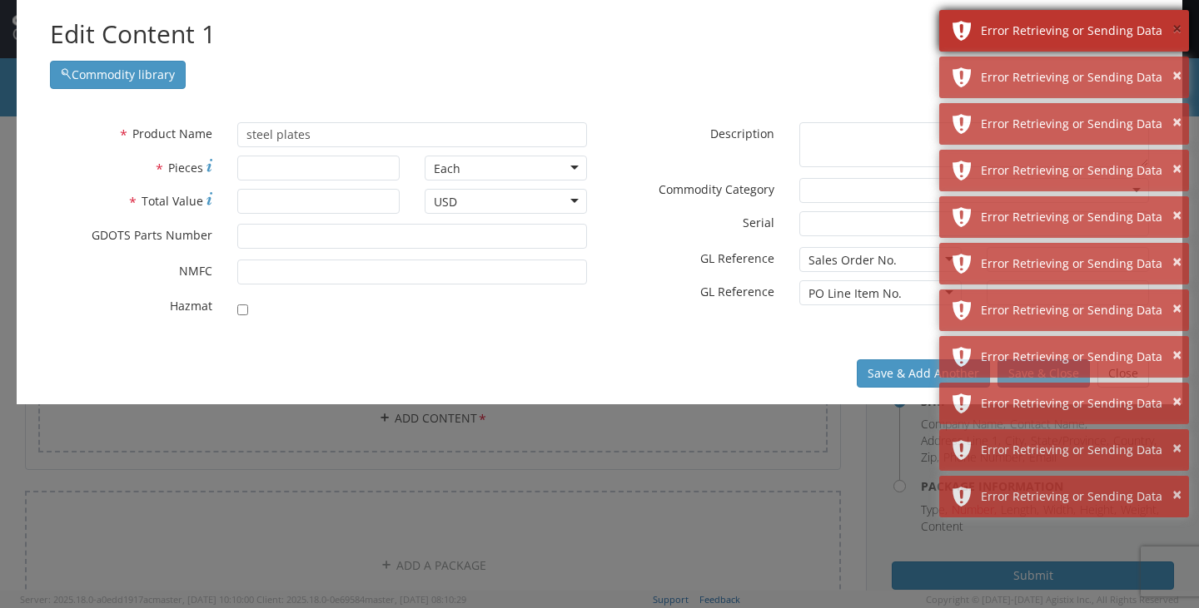
click at [1178, 31] on button "×" at bounding box center [1176, 29] width 9 height 24
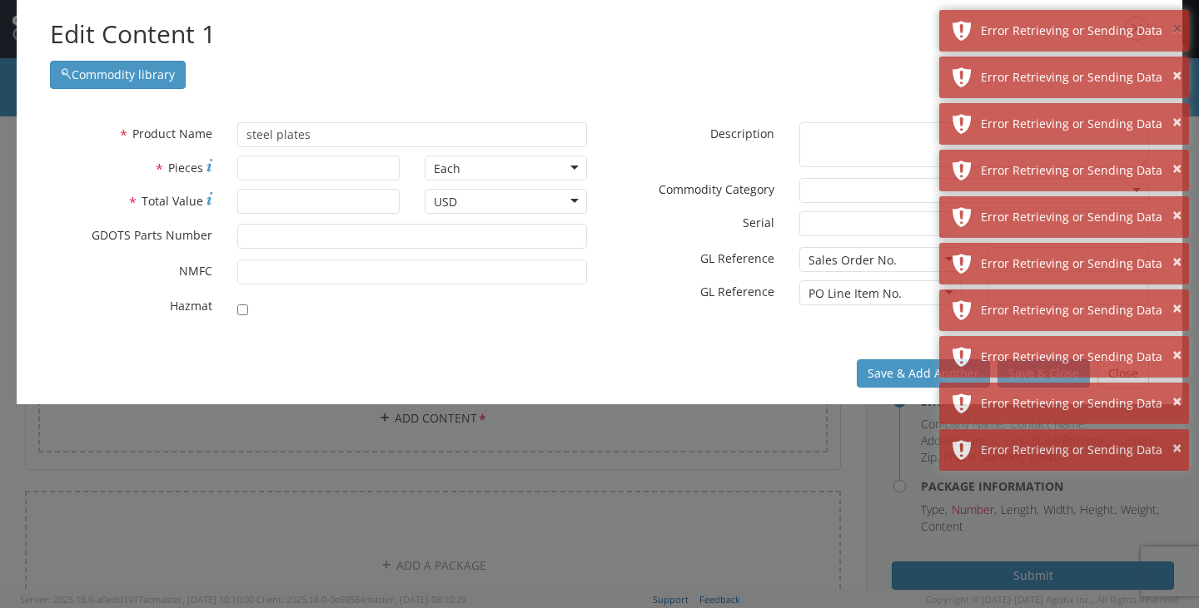
click at [1178, 31] on button "×" at bounding box center [1176, 29] width 9 height 24
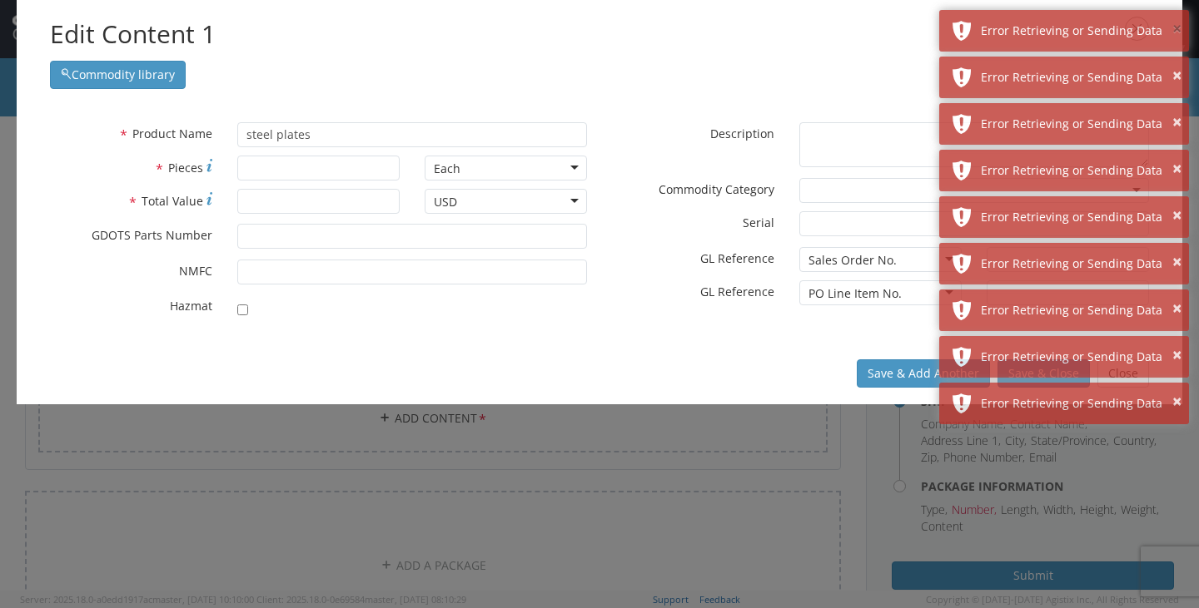
click at [1178, 31] on button "×" at bounding box center [1176, 29] width 9 height 24
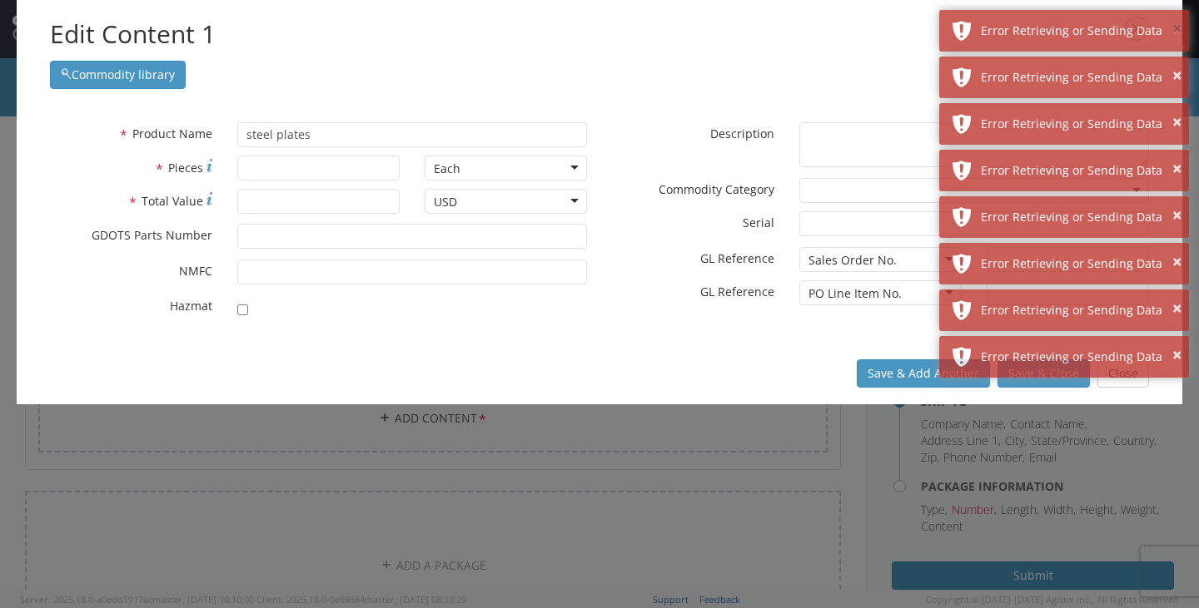
click at [1178, 31] on button "×" at bounding box center [1176, 29] width 9 height 24
click at [1178, 64] on button "×" at bounding box center [1176, 76] width 9 height 24
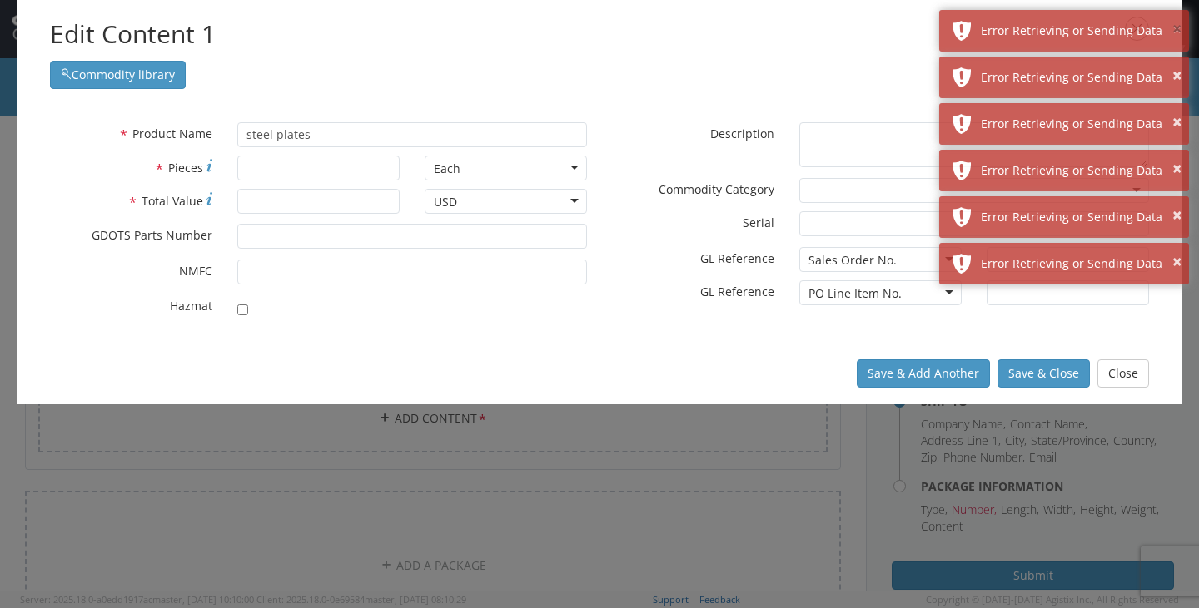
click at [1178, 31] on button "×" at bounding box center [1176, 29] width 9 height 24
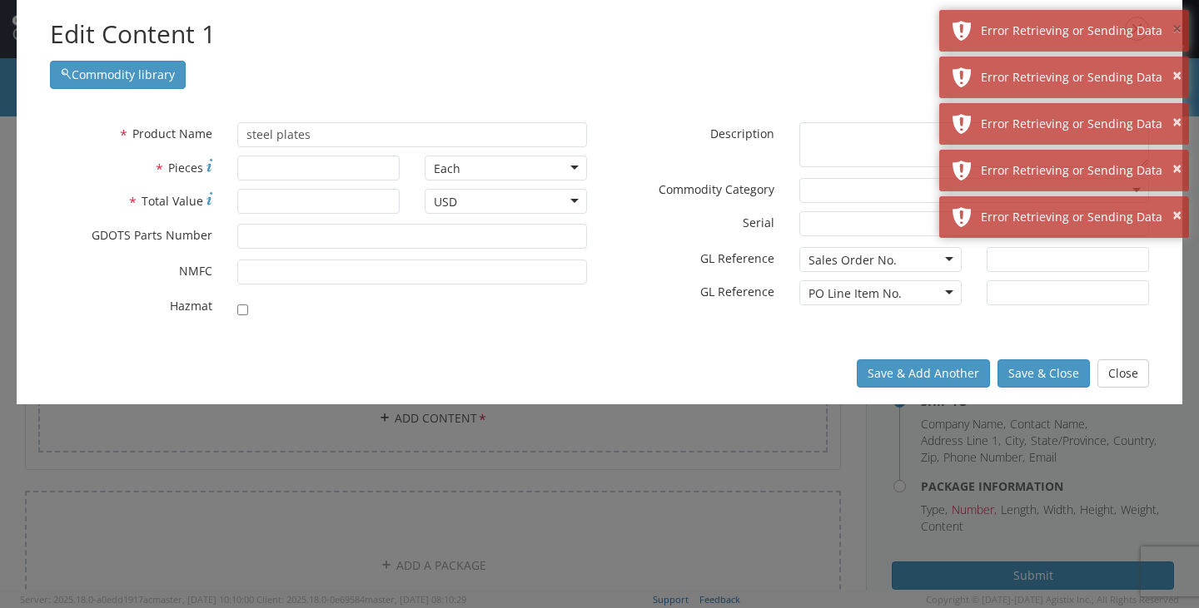
click at [1178, 31] on button "×" at bounding box center [1176, 29] width 9 height 24
click at [1178, 64] on button "×" at bounding box center [1176, 76] width 9 height 24
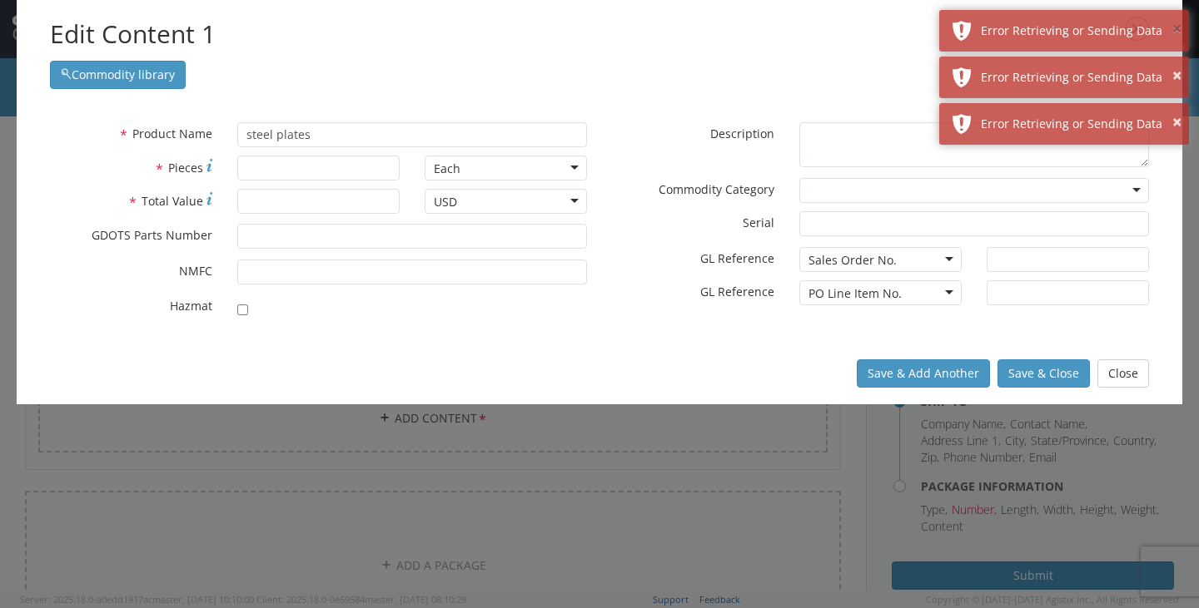
click at [1178, 31] on button "×" at bounding box center [1176, 29] width 9 height 24
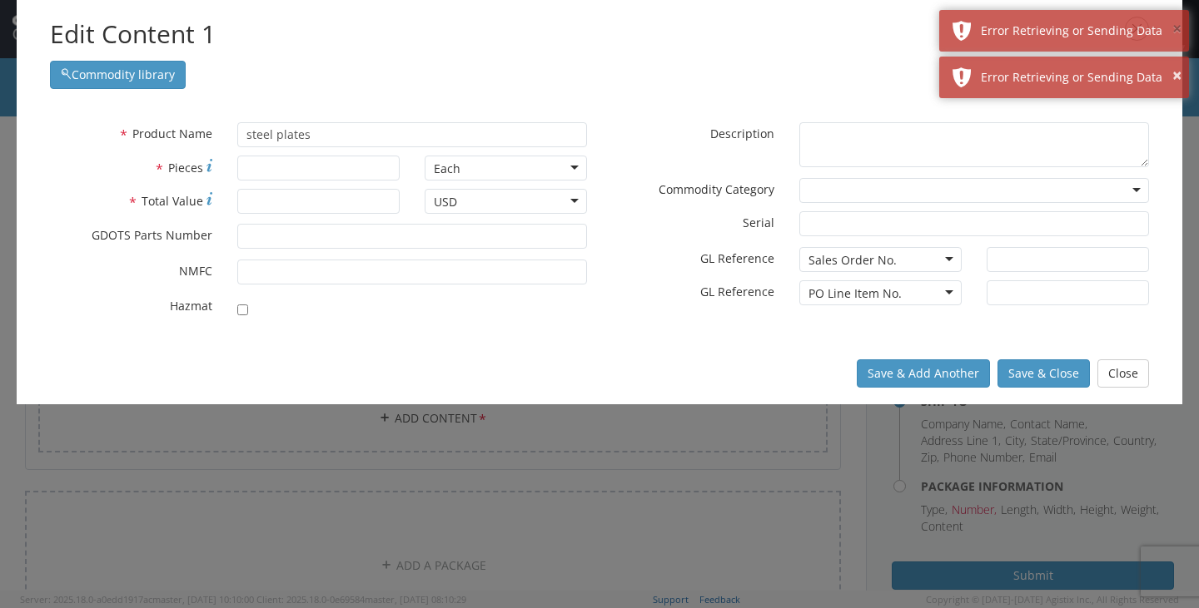
click at [1178, 31] on button "×" at bounding box center [1176, 29] width 9 height 24
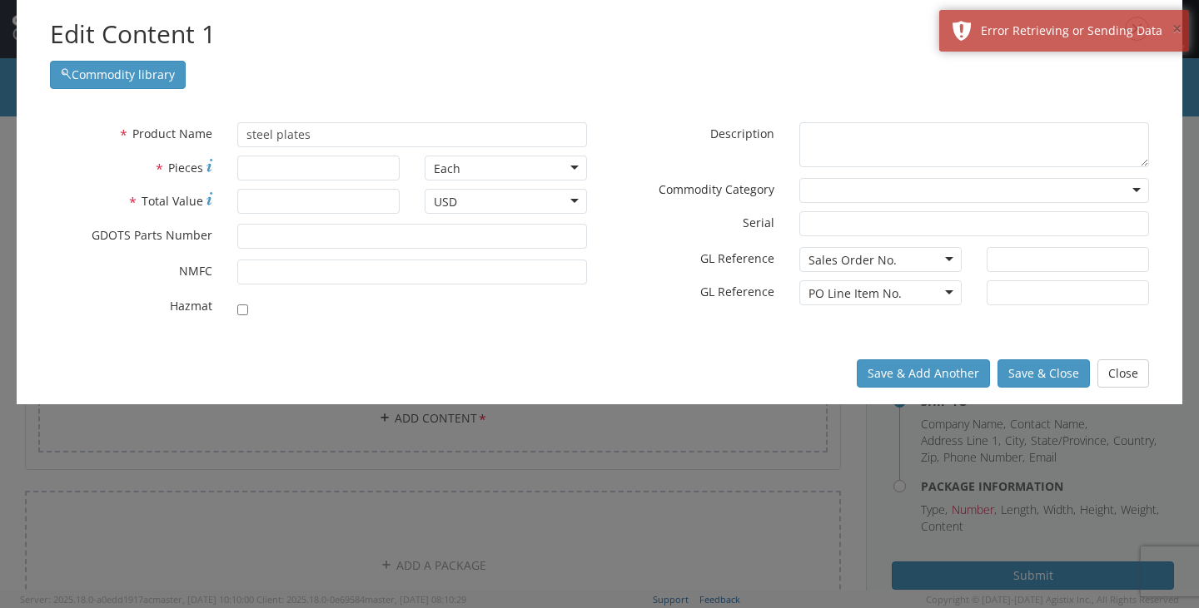
click at [1178, 31] on button "×" at bounding box center [1176, 29] width 9 height 24
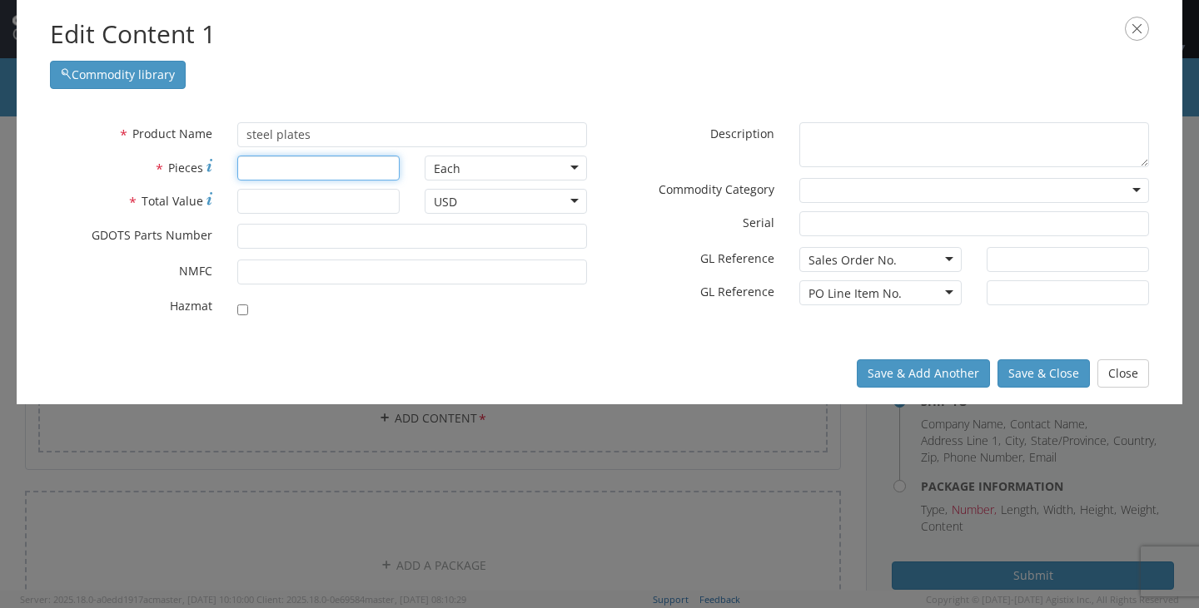
click at [310, 176] on input "* Pieces" at bounding box center [318, 168] width 162 height 25
type input "53"
click at [320, 208] on input "* Total Value" at bounding box center [318, 201] width 162 height 25
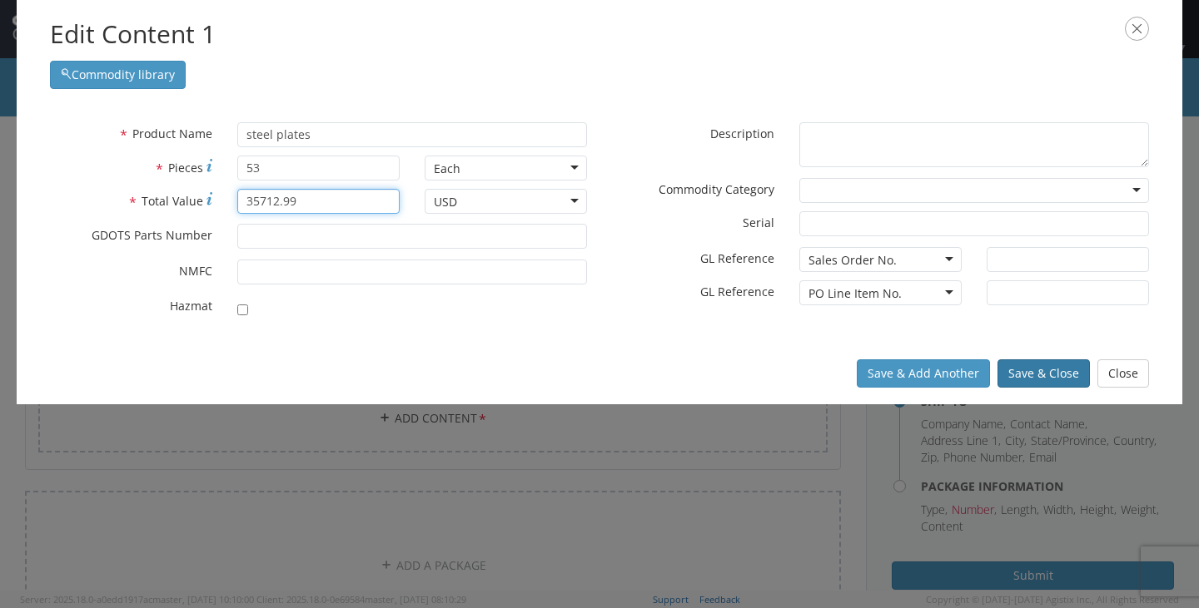
type input "35712.99"
click at [1047, 376] on button "Save & Close" at bounding box center [1043, 374] width 92 height 28
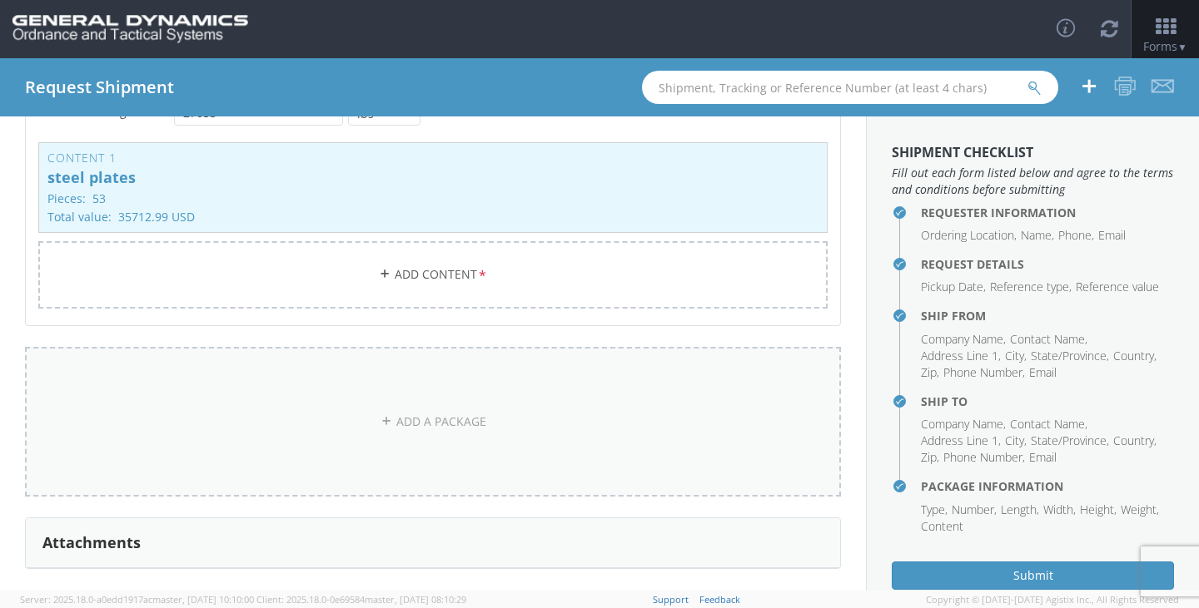
scroll to position [392, 0]
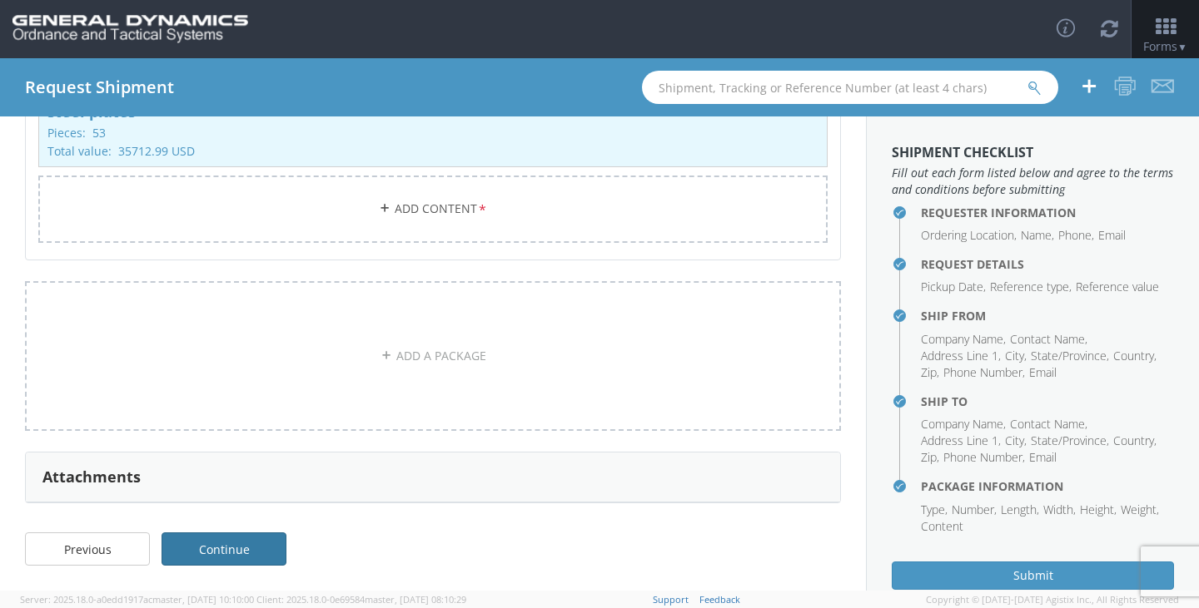
click at [216, 555] on link "Continue" at bounding box center [223, 549] width 125 height 33
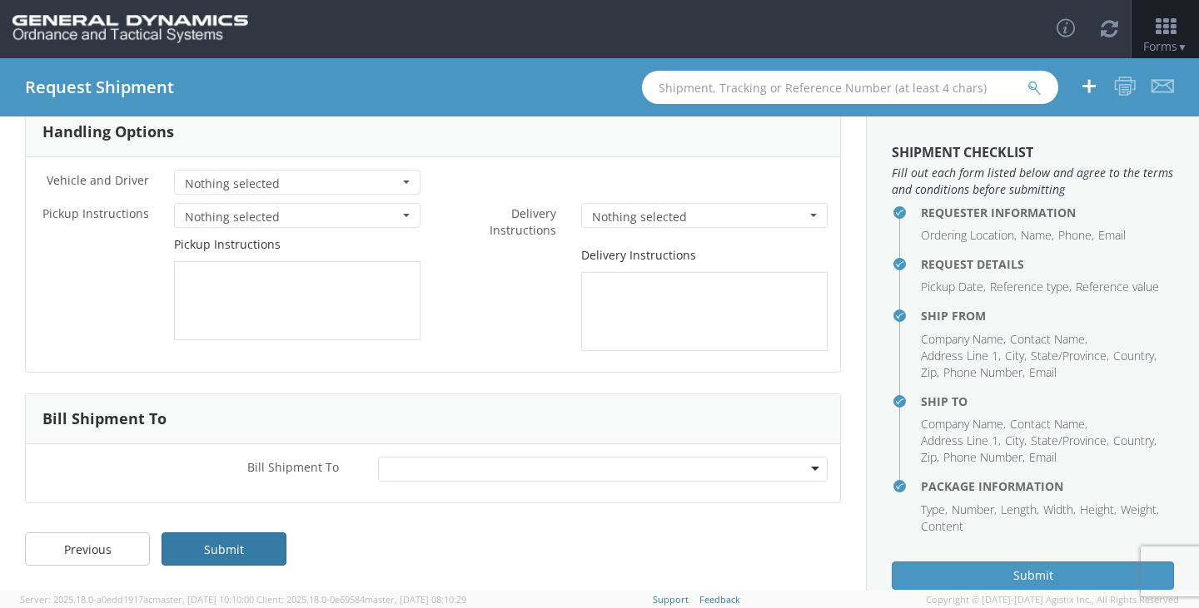
scroll to position [88, 0]
click at [233, 552] on link "Submit" at bounding box center [223, 549] width 125 height 33
